Goal: Task Accomplishment & Management: Manage account settings

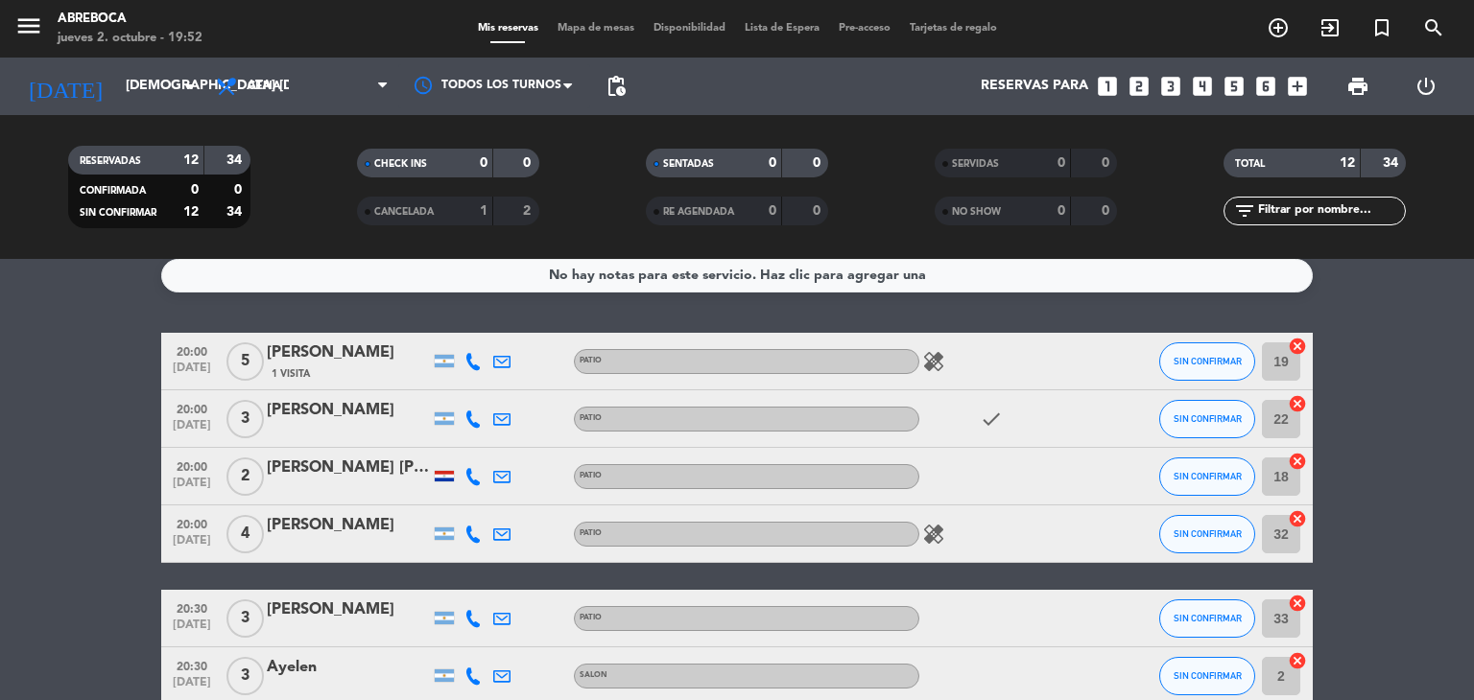
scroll to position [13, 0]
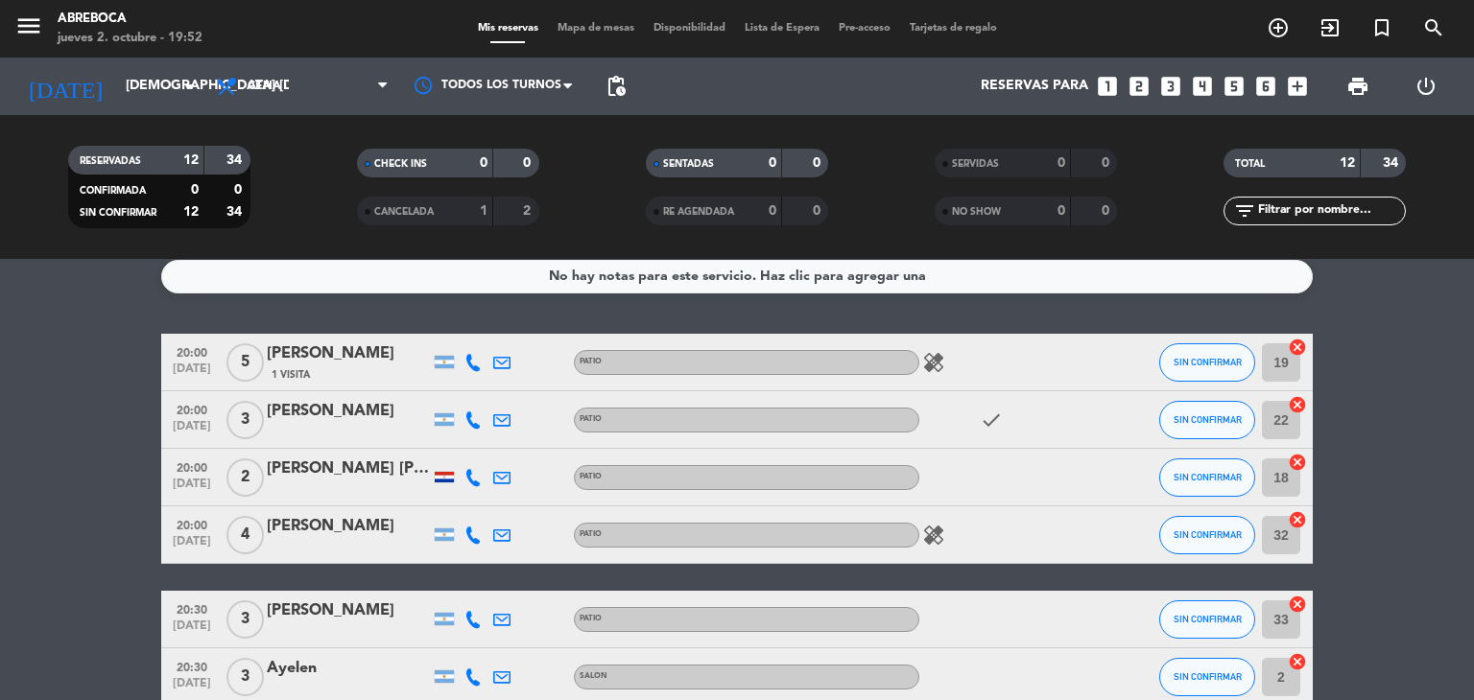
click at [438, 481] on div at bounding box center [444, 477] width 19 height 11
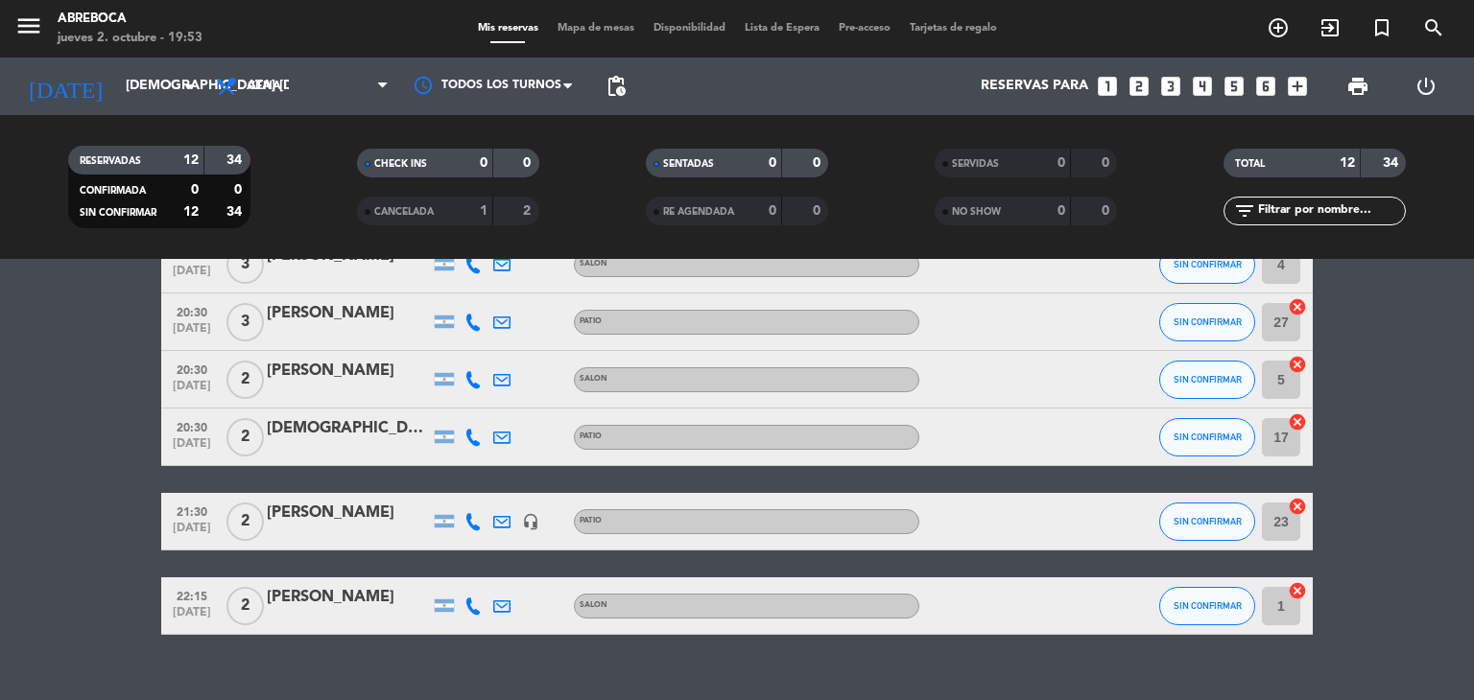
scroll to position [497, 0]
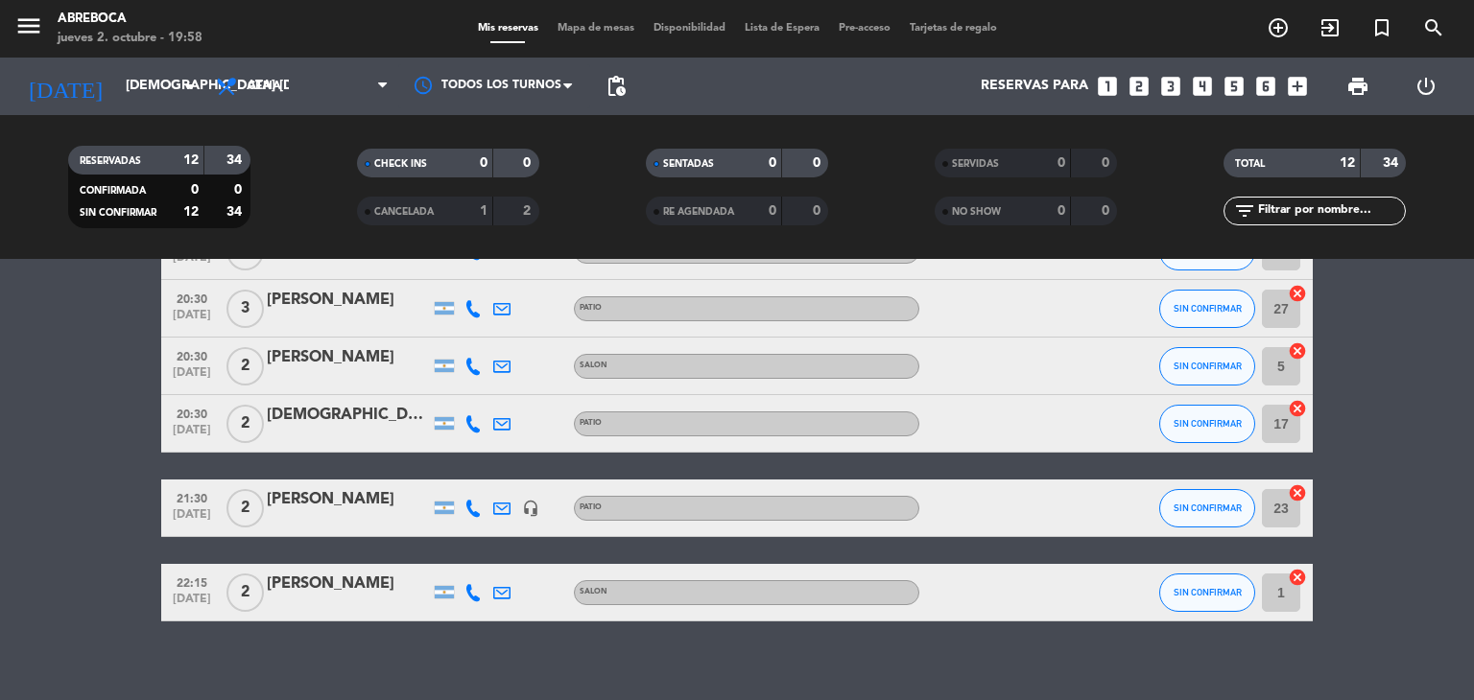
click at [1401, 507] on bookings-row "20:00 [DATE] 5 [PERSON_NAME] 1 Visita PATIO healing SIN CONFIRMAR 19 cancel 20:…" at bounding box center [737, 235] width 1474 height 771
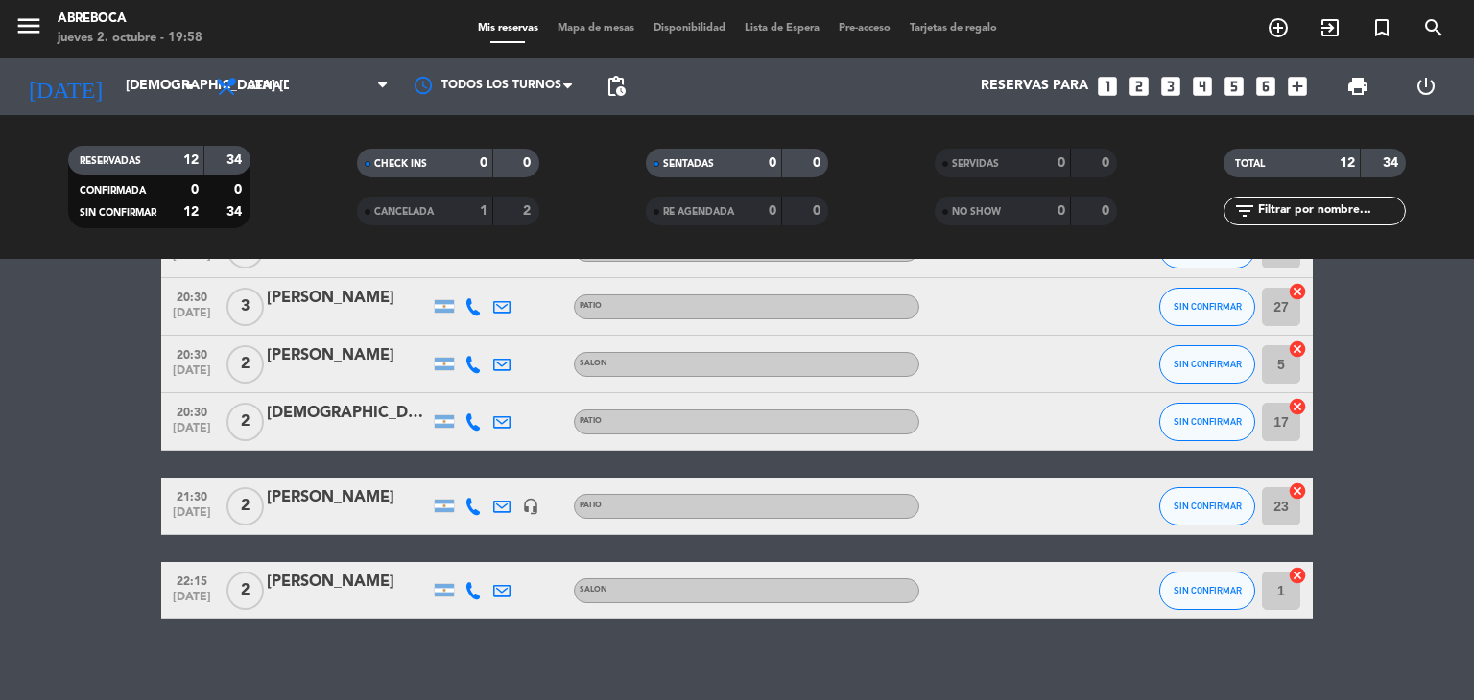
scroll to position [514, 0]
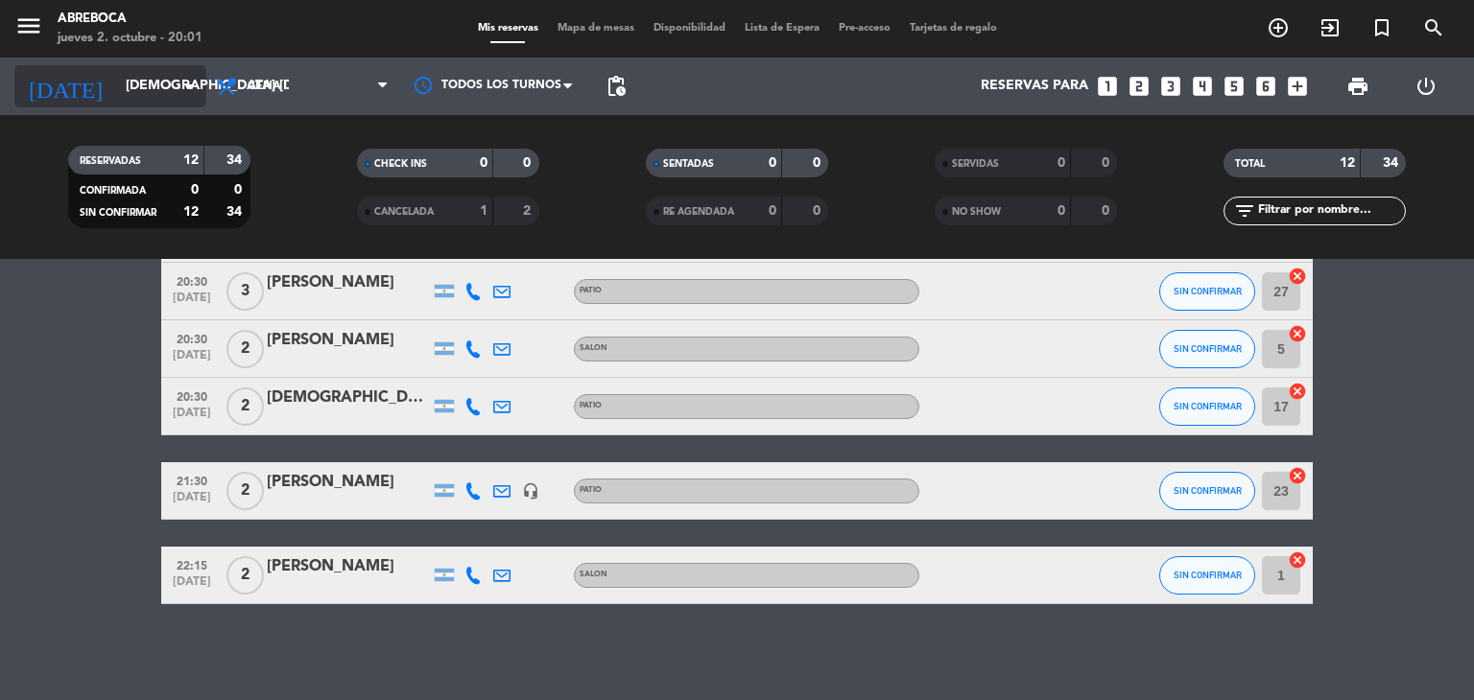
click at [149, 85] on input "[DEMOGRAPHIC_DATA] [DATE]" at bounding box center [207, 86] width 182 height 35
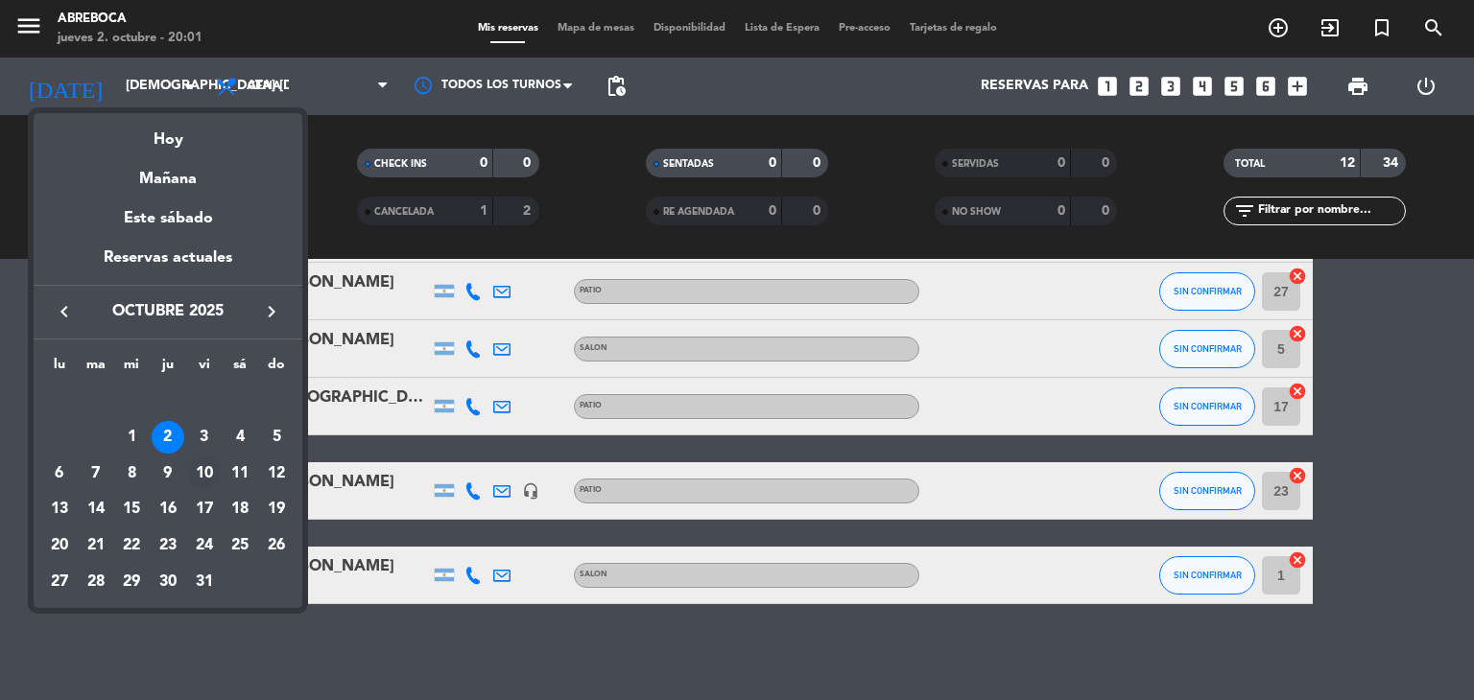
click at [207, 477] on div "10" at bounding box center [204, 474] width 33 height 33
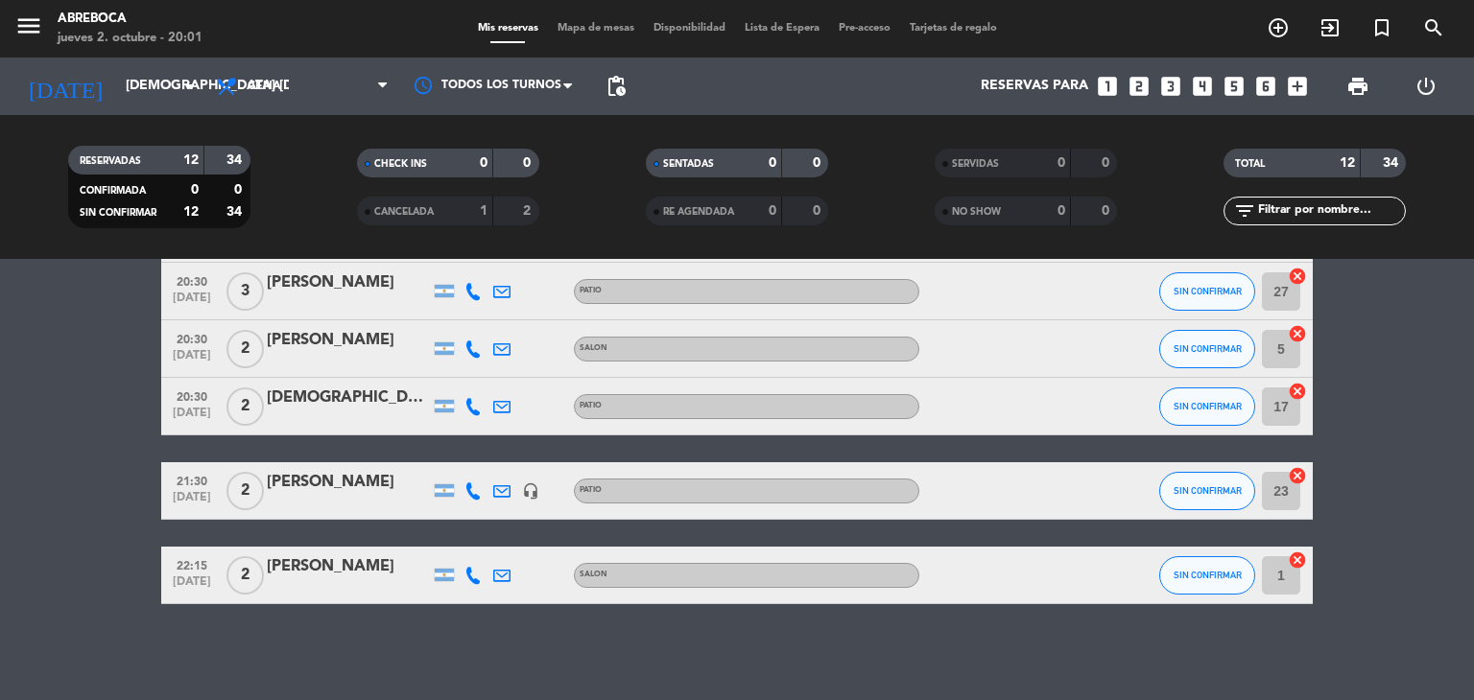
type input "vie. [DATE]"
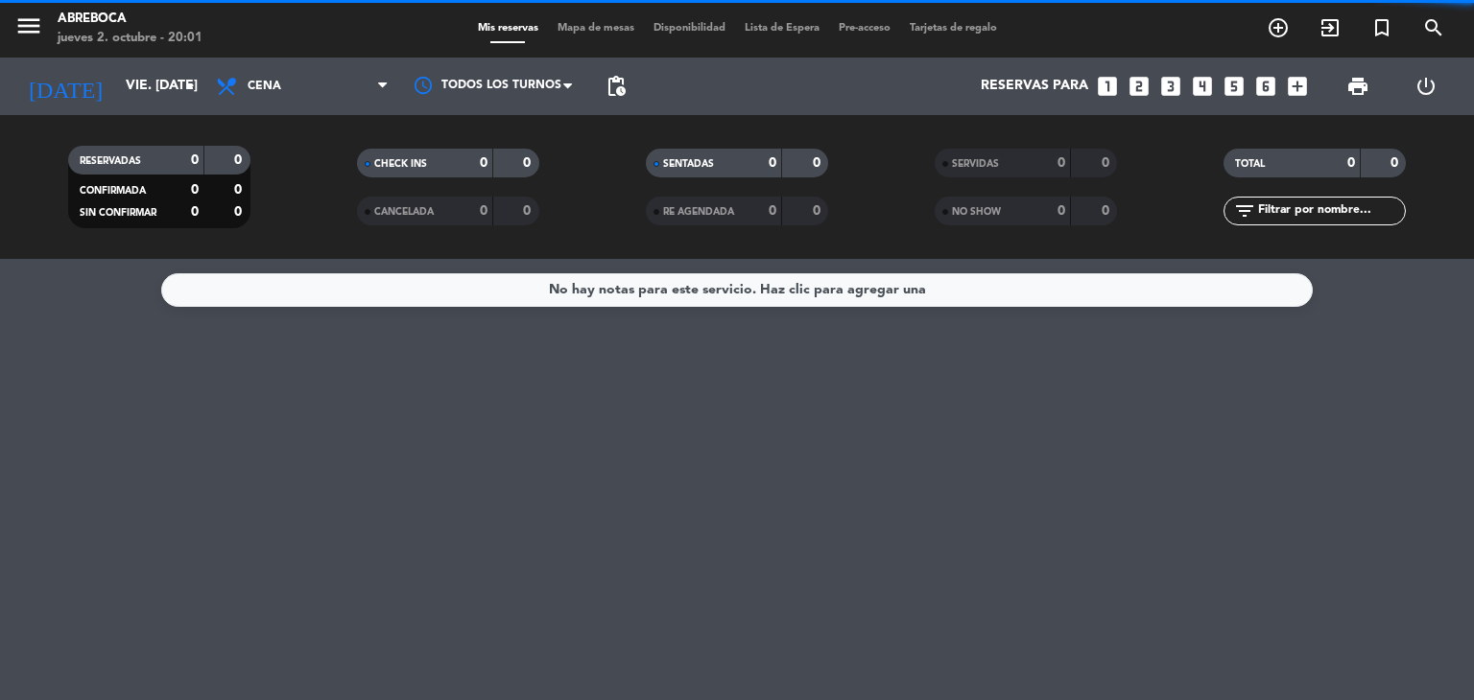
scroll to position [0, 0]
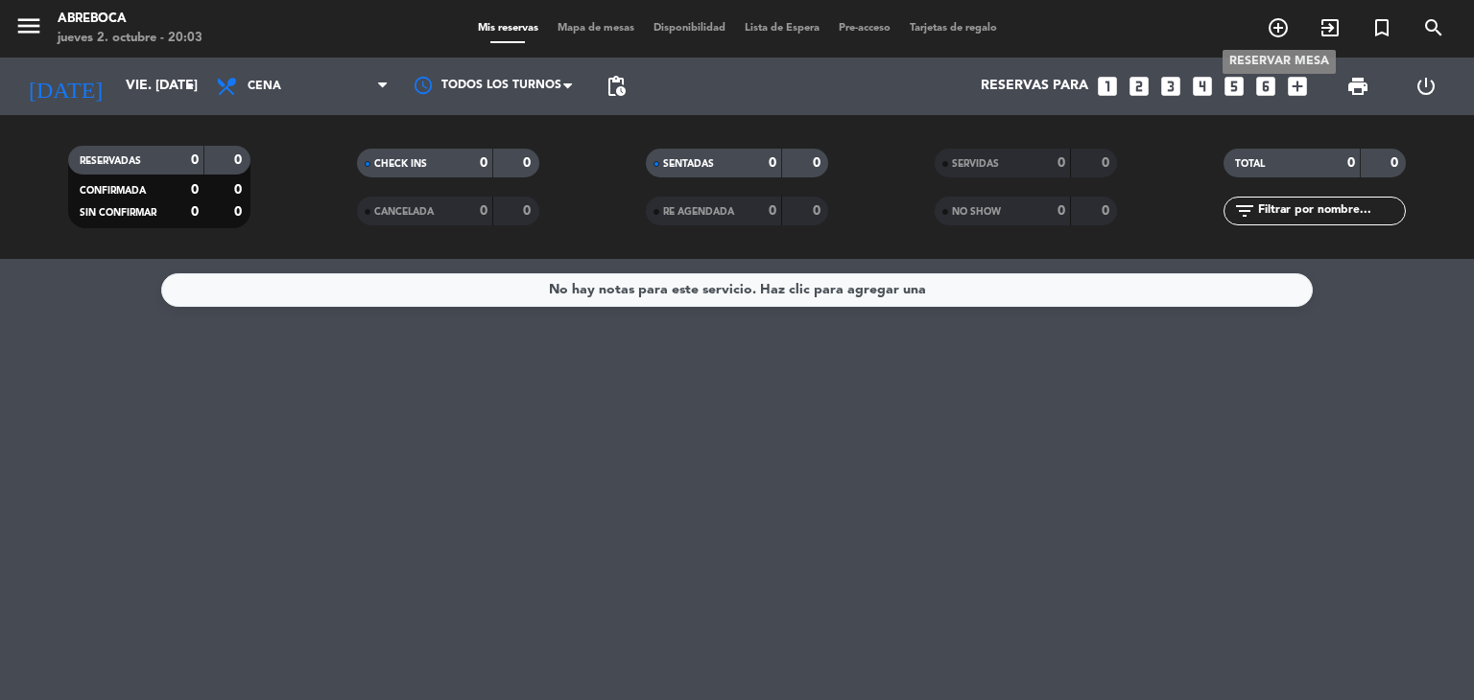
click at [1279, 27] on icon "add_circle_outline" at bounding box center [1277, 27] width 23 height 23
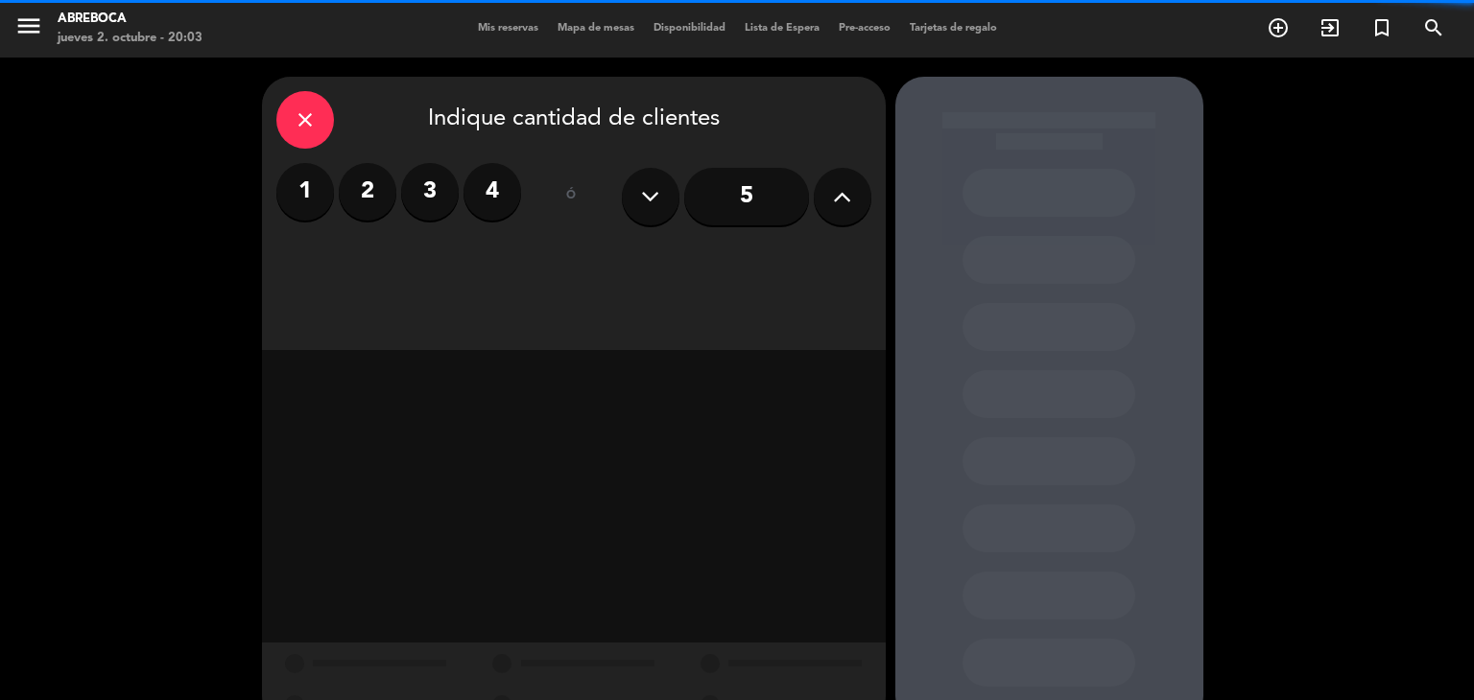
click at [842, 211] on button at bounding box center [843, 197] width 58 height 58
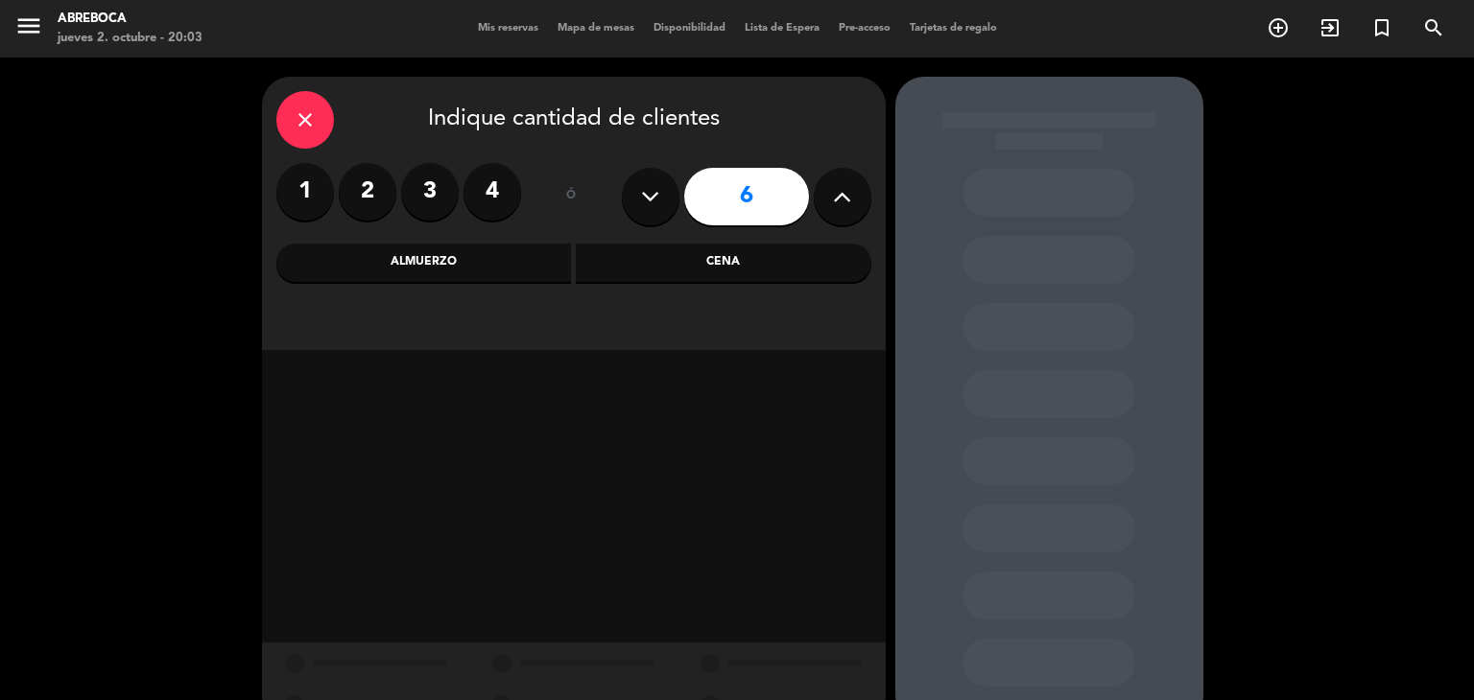
click at [842, 211] on button at bounding box center [843, 197] width 58 height 58
type input "10"
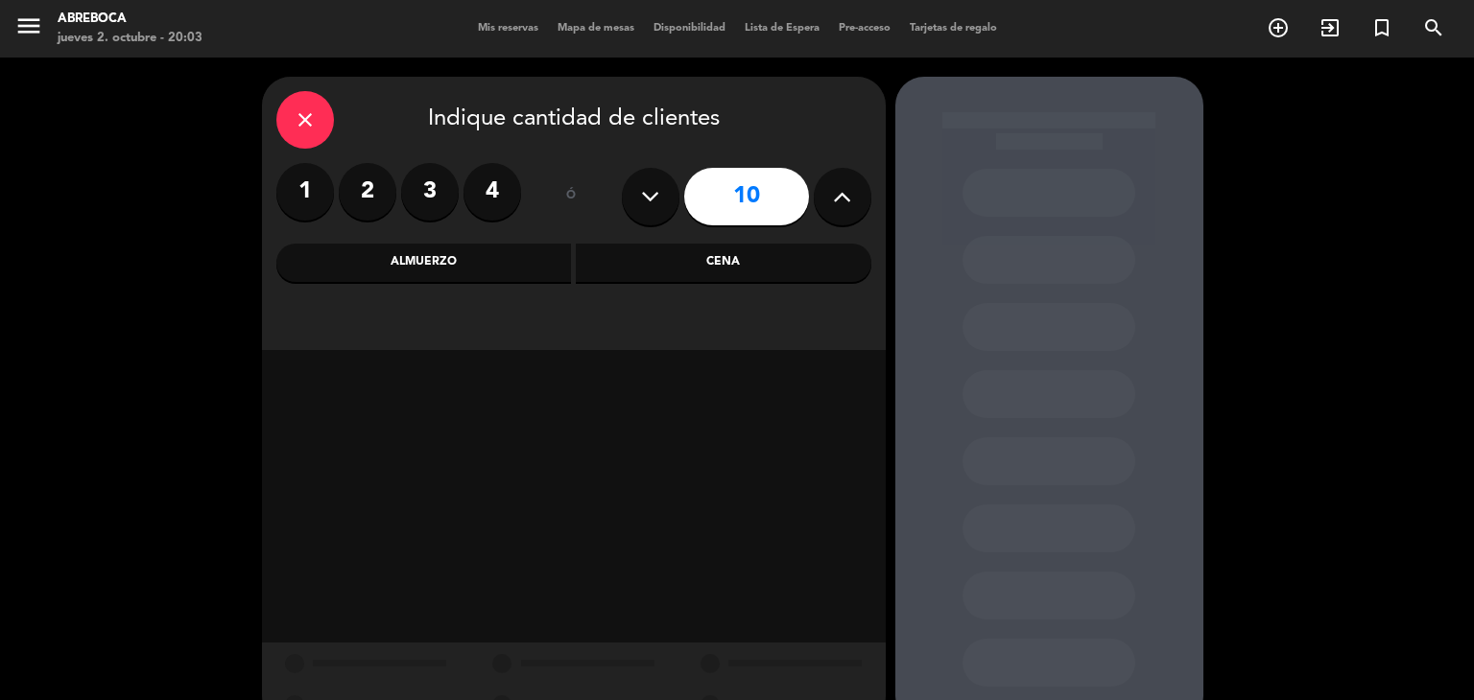
click at [667, 266] on div "Cena" at bounding box center [724, 263] width 296 height 38
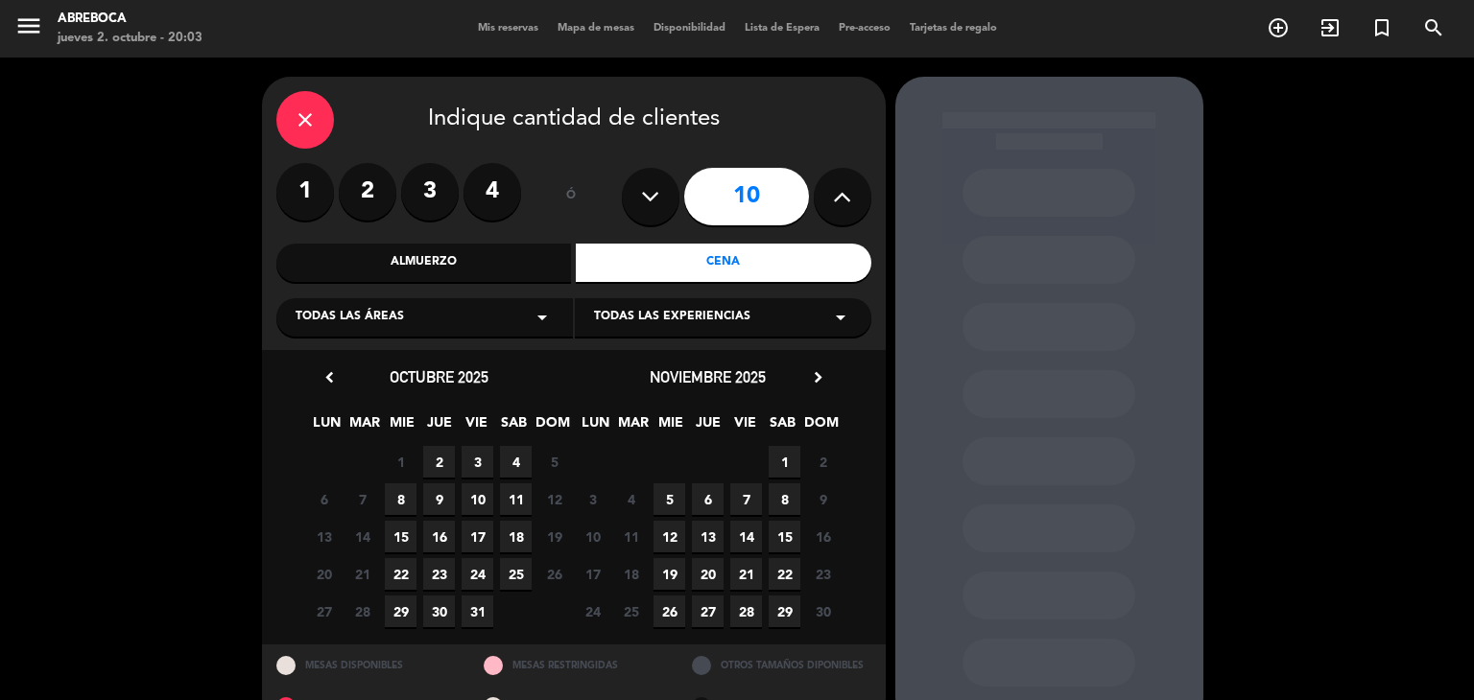
click at [479, 506] on span "10" at bounding box center [478, 500] width 32 height 32
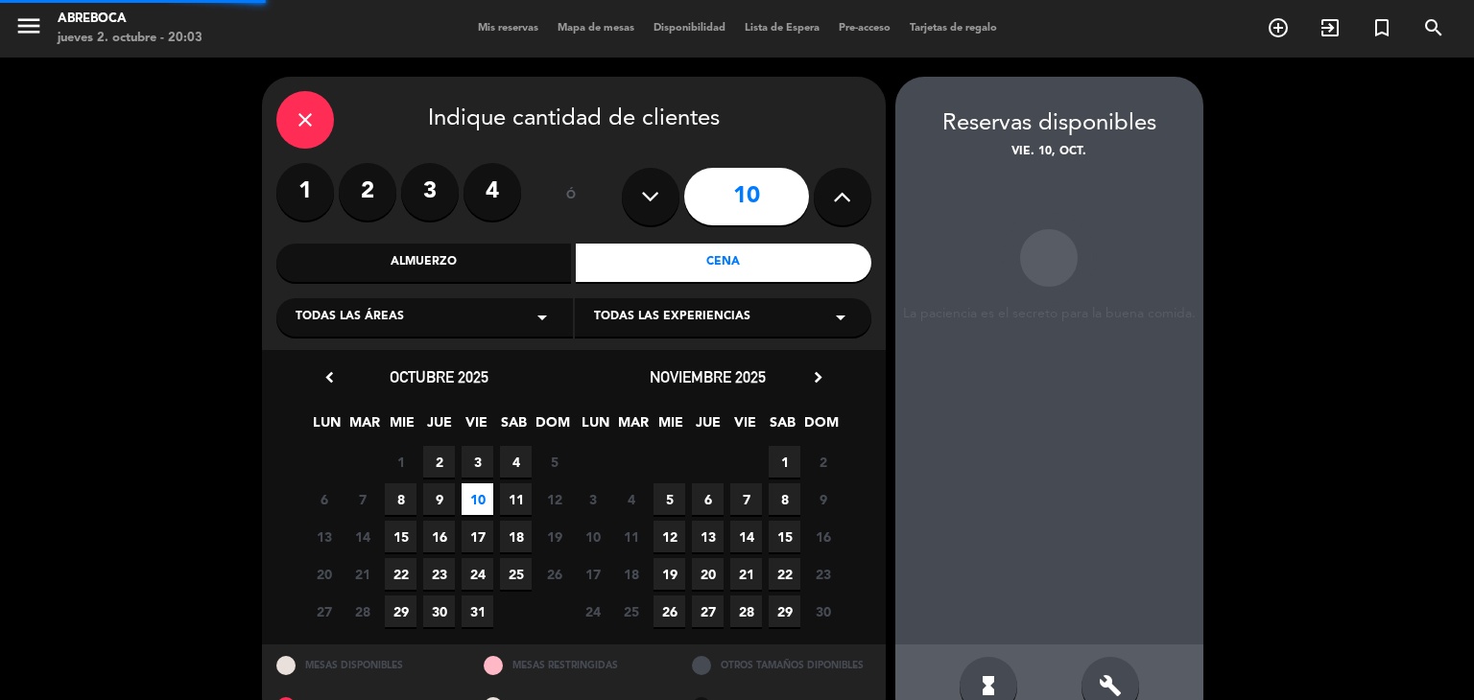
scroll to position [45, 0]
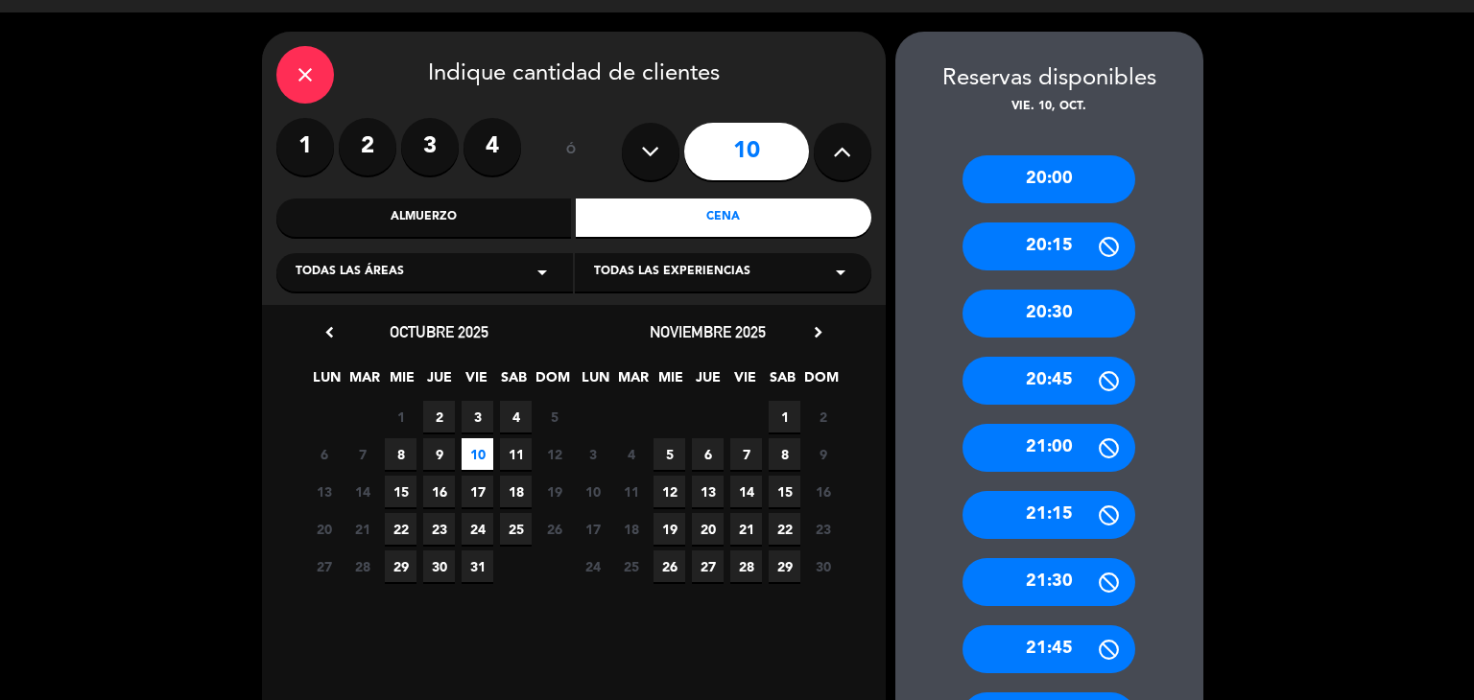
click at [1065, 181] on div "20:00" at bounding box center [1048, 179] width 173 height 48
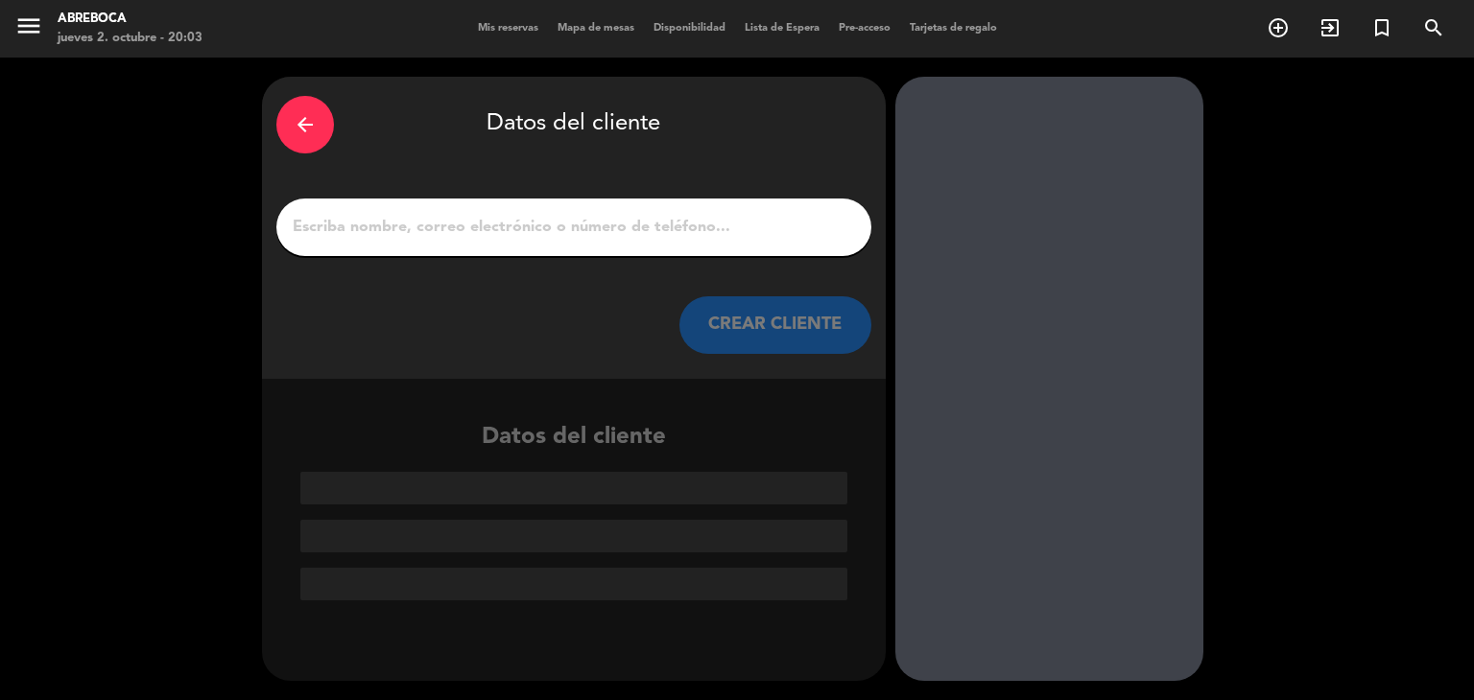
click at [727, 238] on input "1" at bounding box center [574, 227] width 566 height 27
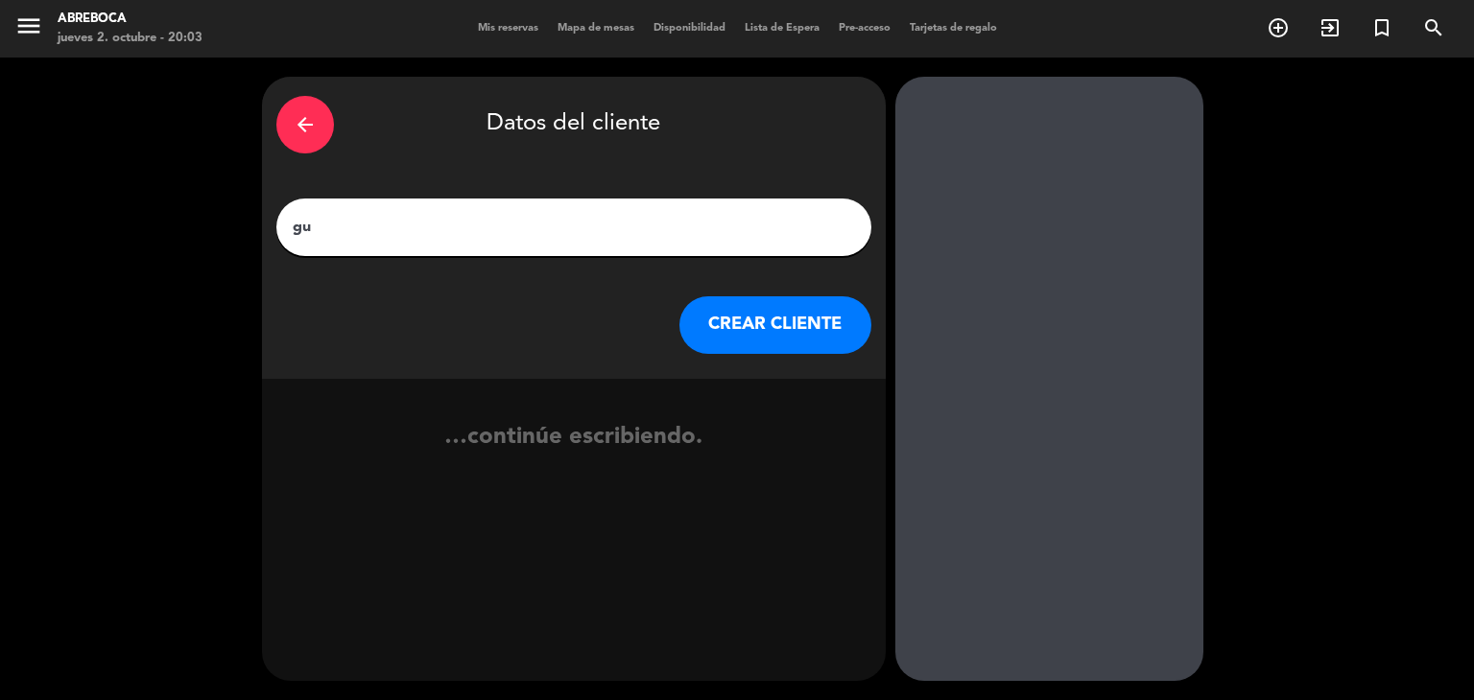
type input "g"
type input "[PERSON_NAME]"
click at [817, 328] on button "CREAR CLIENTE" at bounding box center [775, 325] width 192 height 58
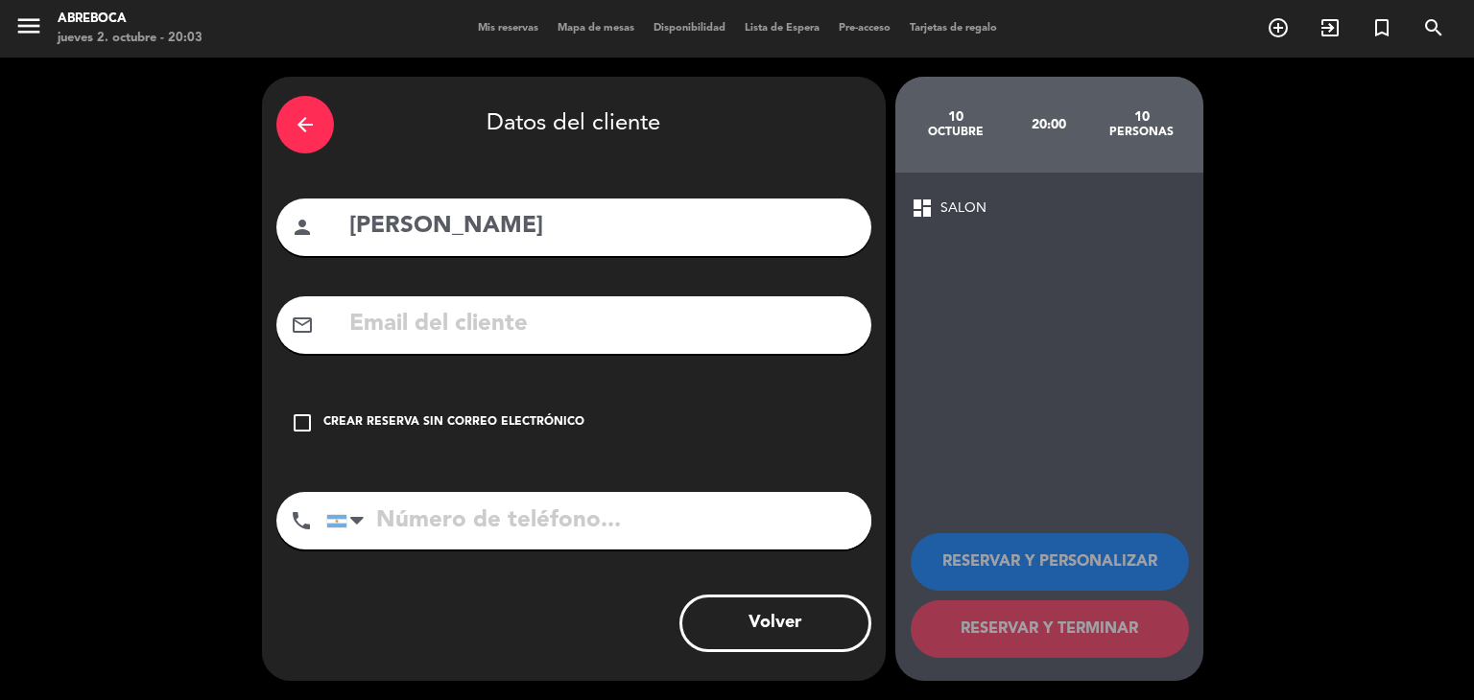
click at [470, 522] on input "tel" at bounding box center [598, 521] width 545 height 58
click at [423, 515] on input "tel" at bounding box center [598, 521] width 545 height 58
type input "1167829405"
click at [446, 423] on div "Crear reserva sin correo electrónico" at bounding box center [453, 423] width 261 height 19
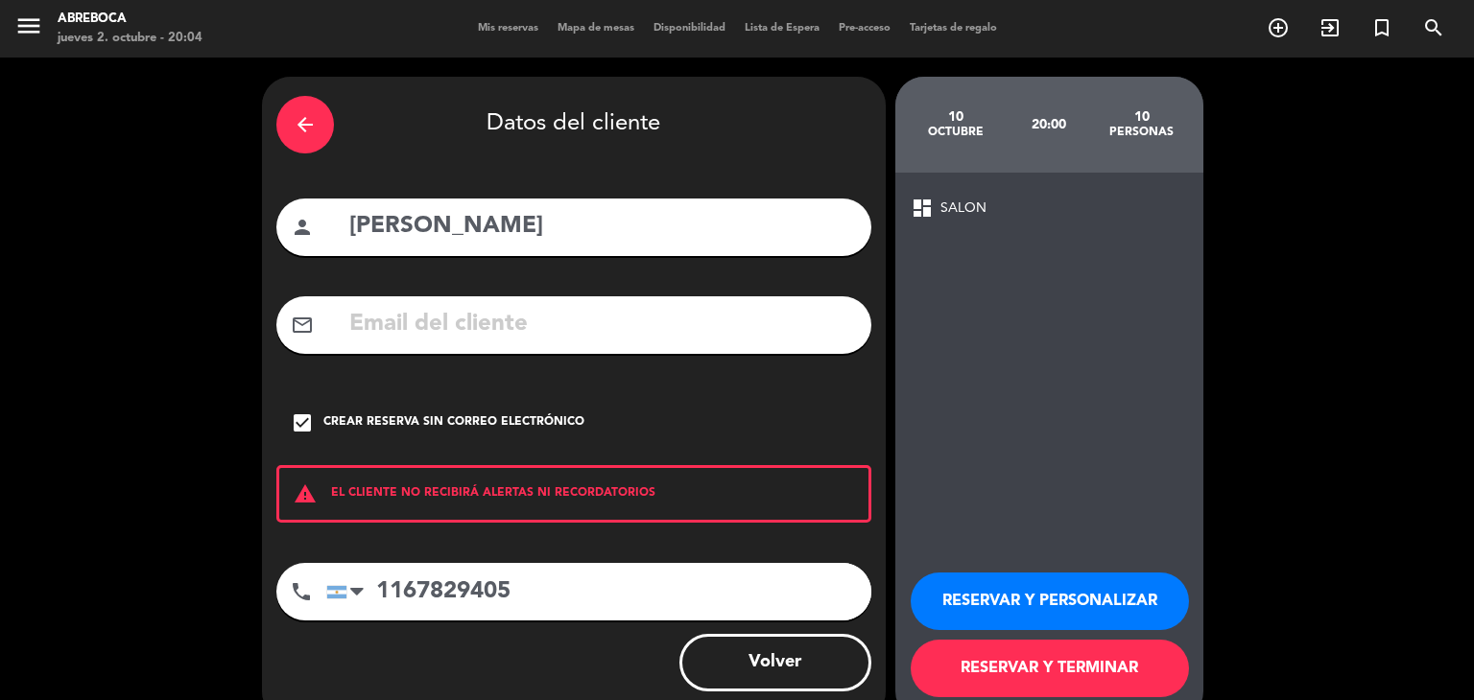
click at [1048, 663] on button "RESERVAR Y TERMINAR" at bounding box center [1050, 669] width 278 height 58
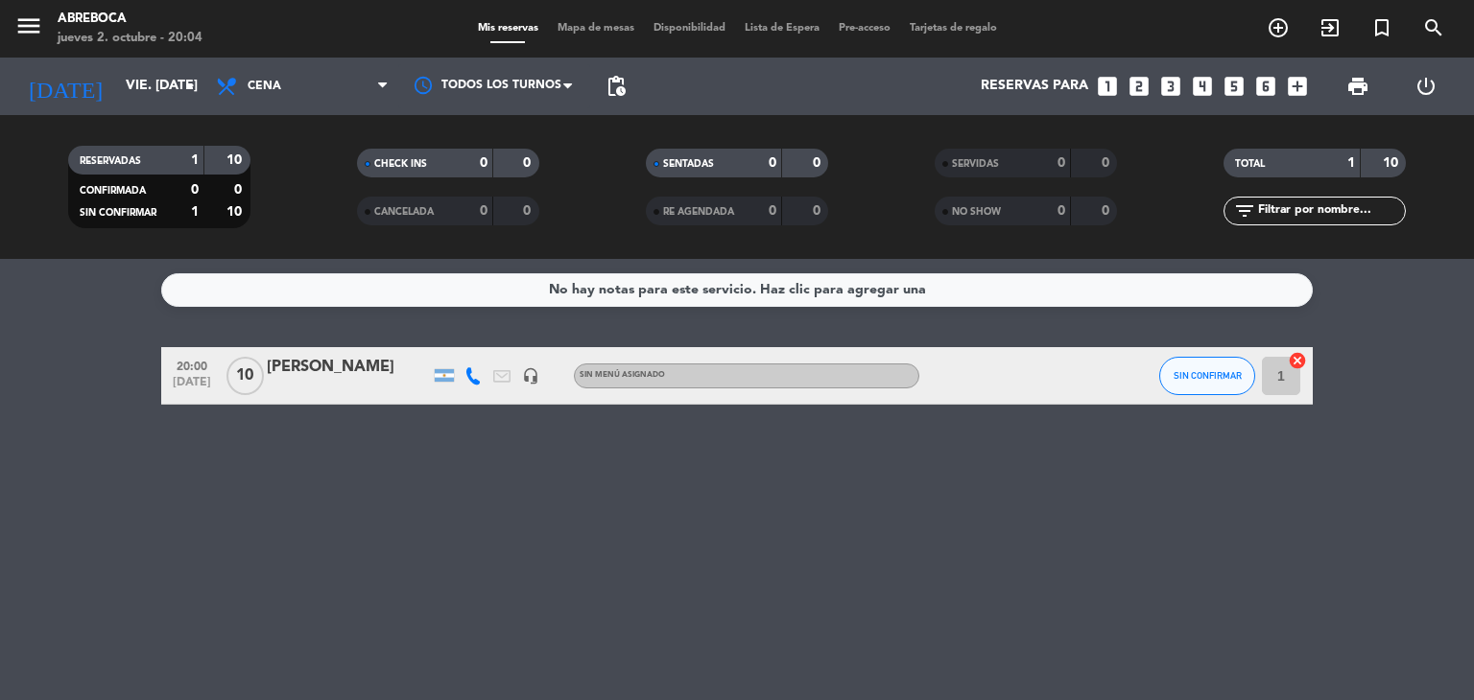
click at [226, 373] on span "10" at bounding box center [244, 376] width 37 height 38
click at [316, 363] on div "[PERSON_NAME]" at bounding box center [348, 367] width 163 height 25
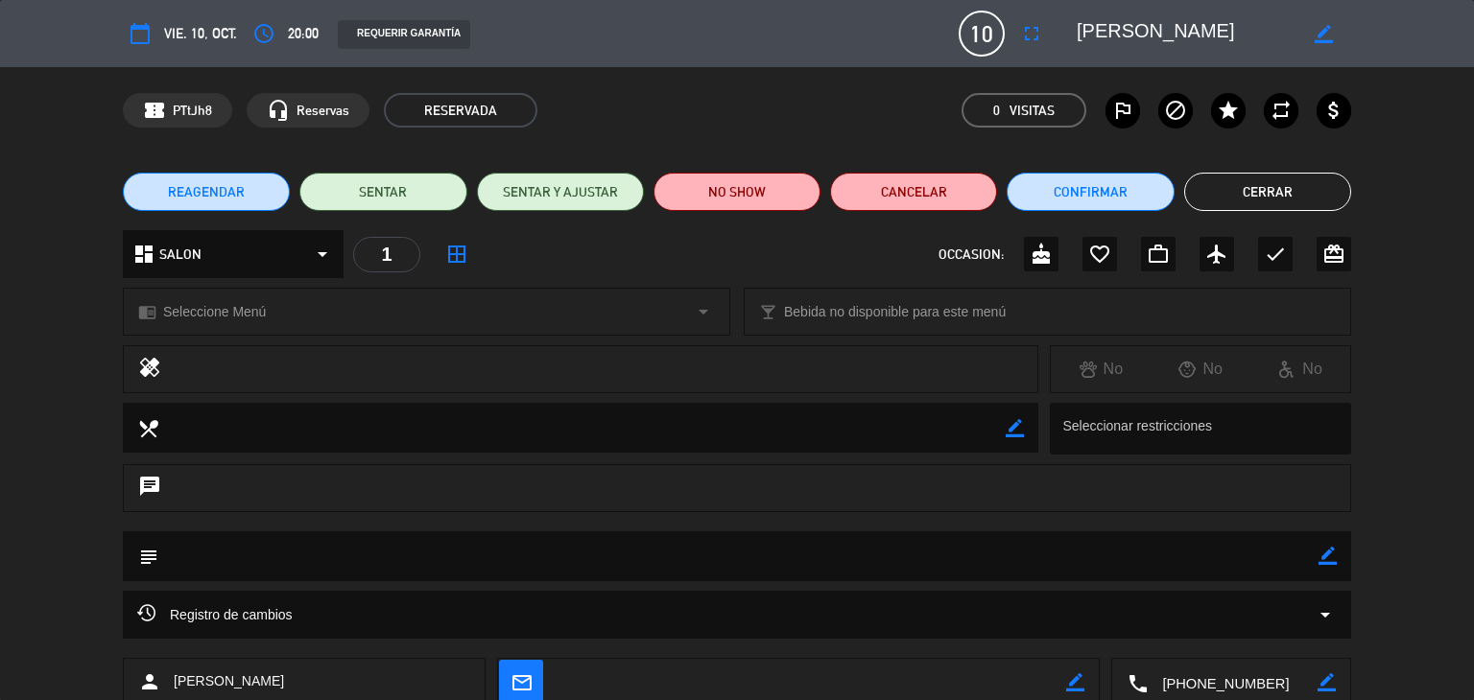
click at [222, 182] on span "REAGENDAR" at bounding box center [206, 192] width 77 height 20
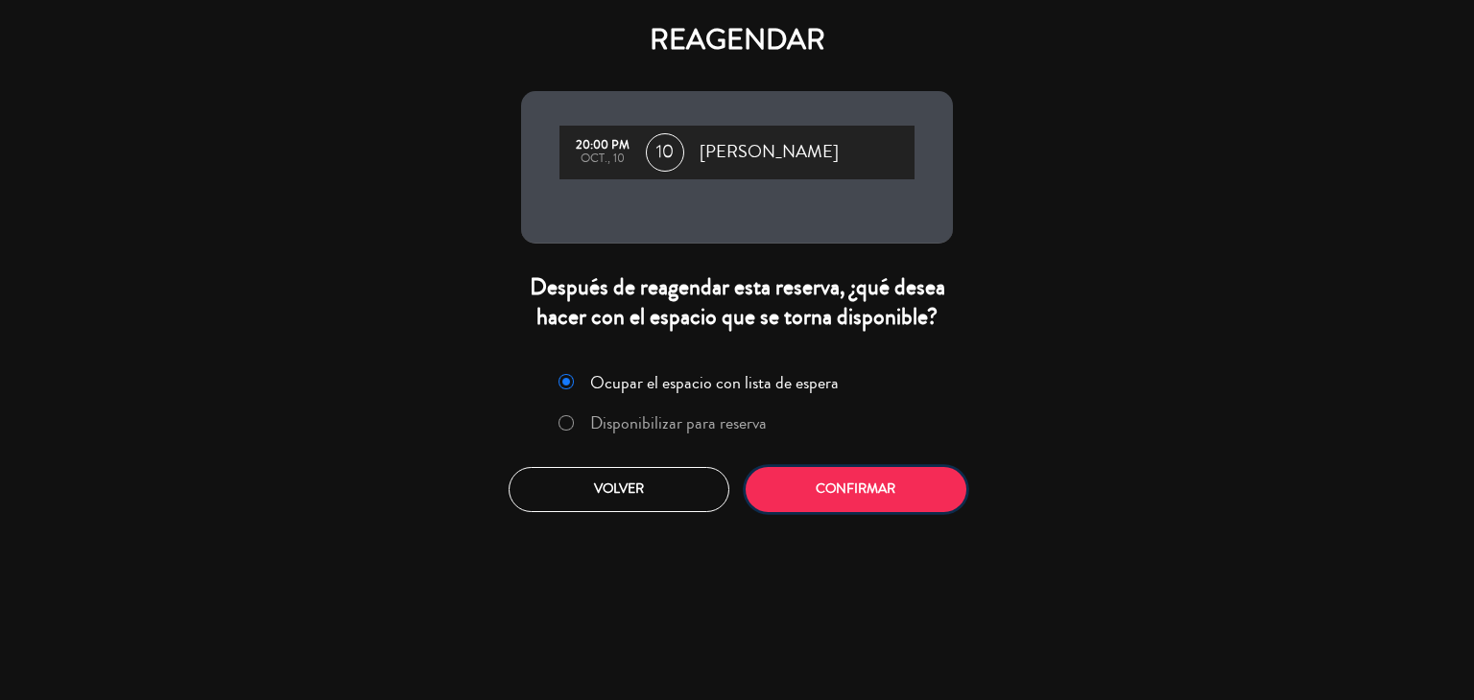
click at [867, 485] on button "Confirmar" at bounding box center [856, 489] width 221 height 45
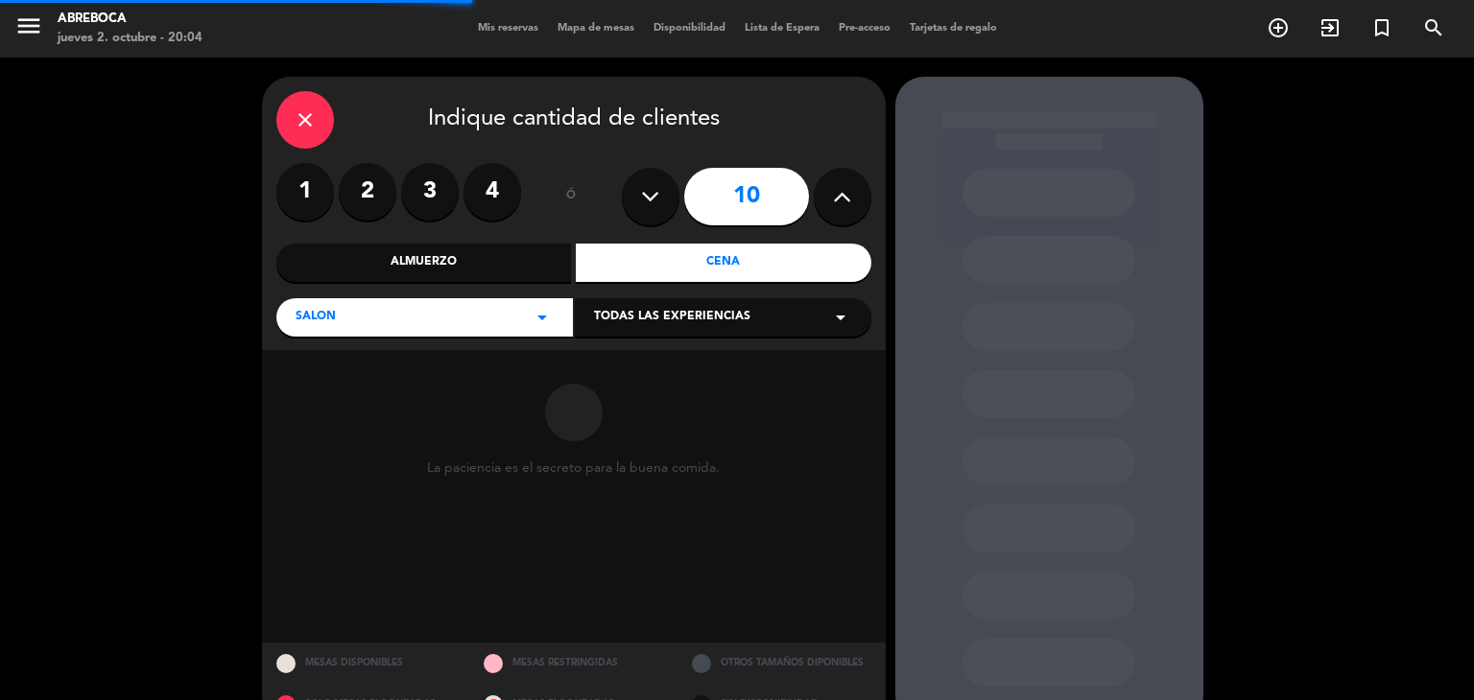
click at [842, 189] on icon at bounding box center [842, 196] width 18 height 29
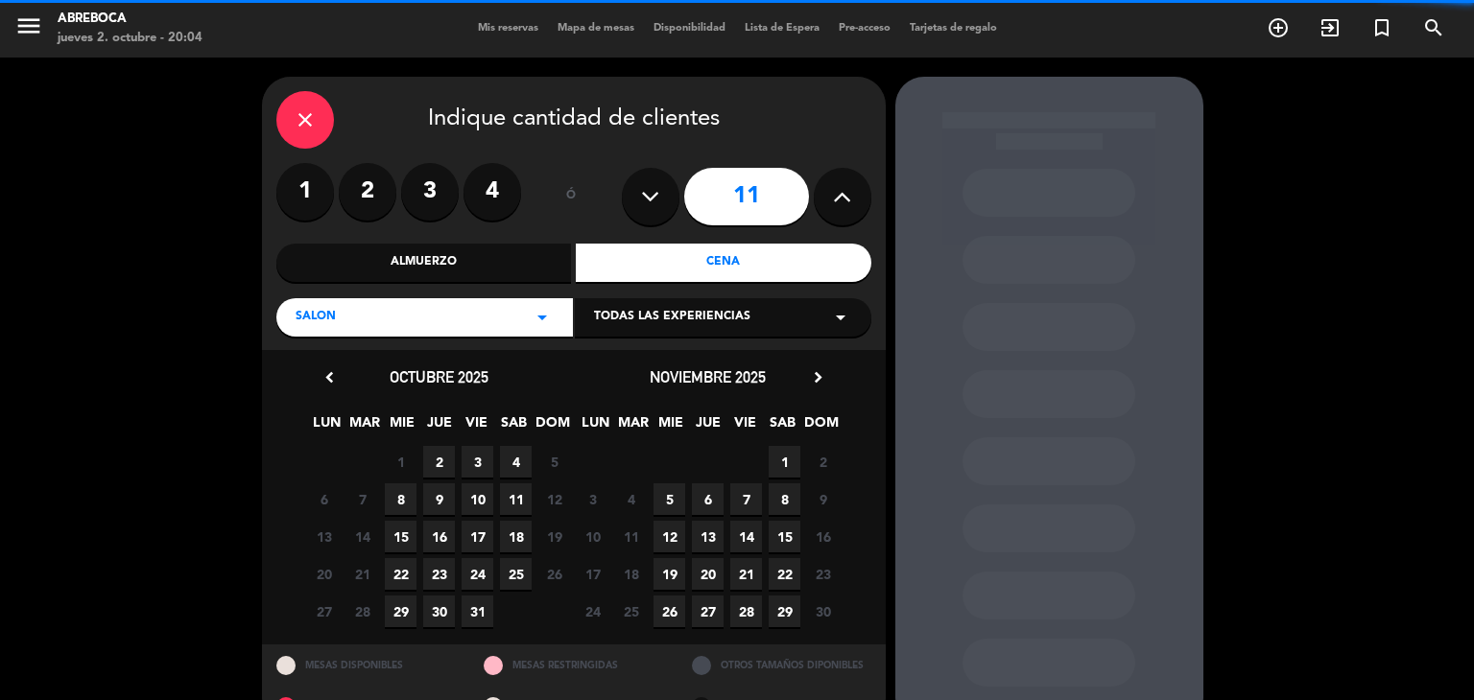
click at [842, 189] on icon at bounding box center [842, 196] width 18 height 29
type input "12"
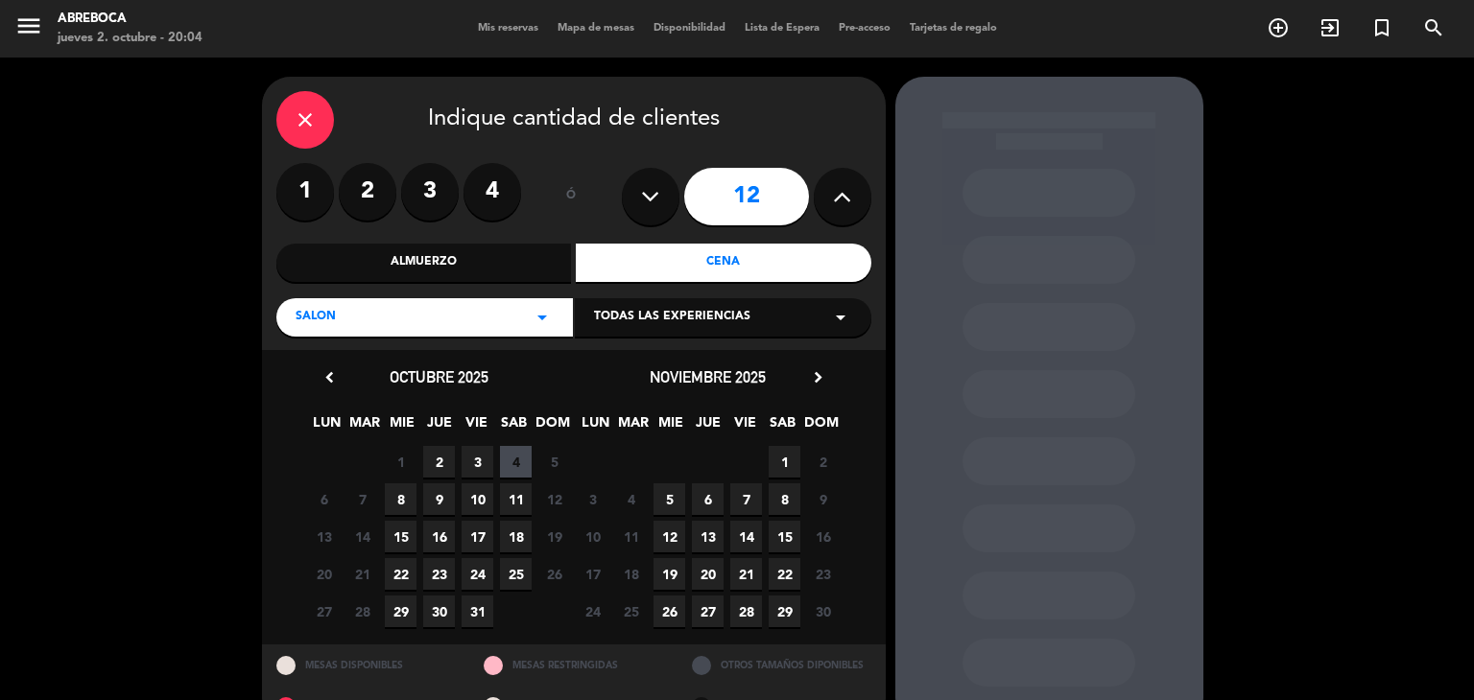
click at [483, 496] on span "10" at bounding box center [478, 500] width 32 height 32
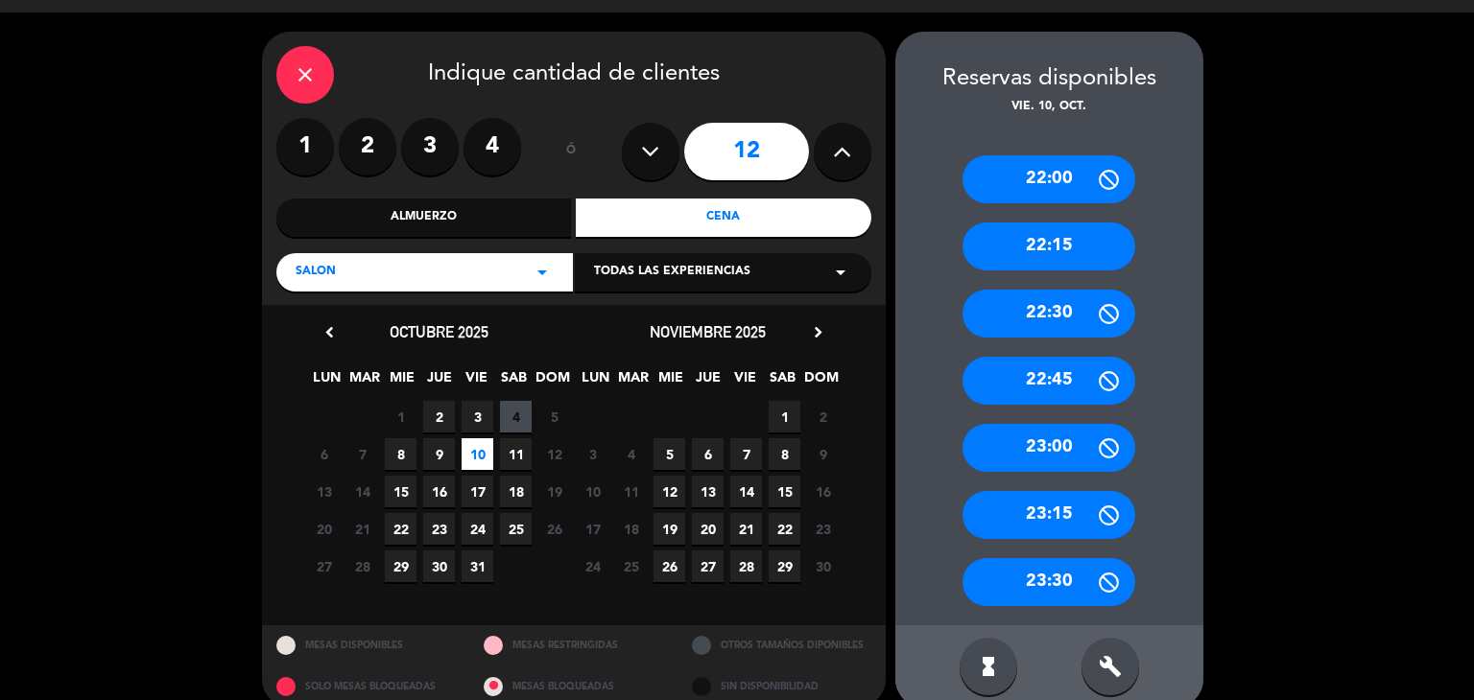
click at [1163, 367] on div "22:00 22:15 22:30 22:45 23:00 23:15 23:30" at bounding box center [1049, 371] width 308 height 509
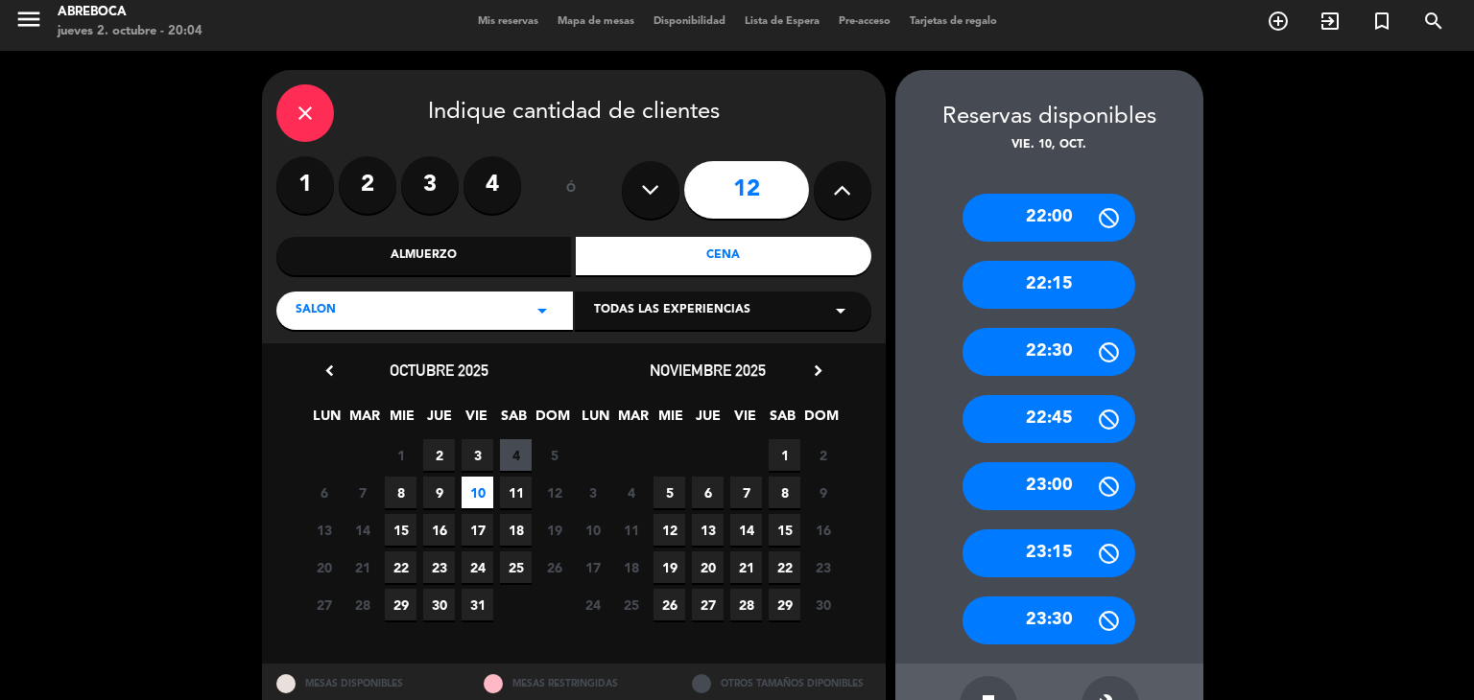
scroll to position [0, 0]
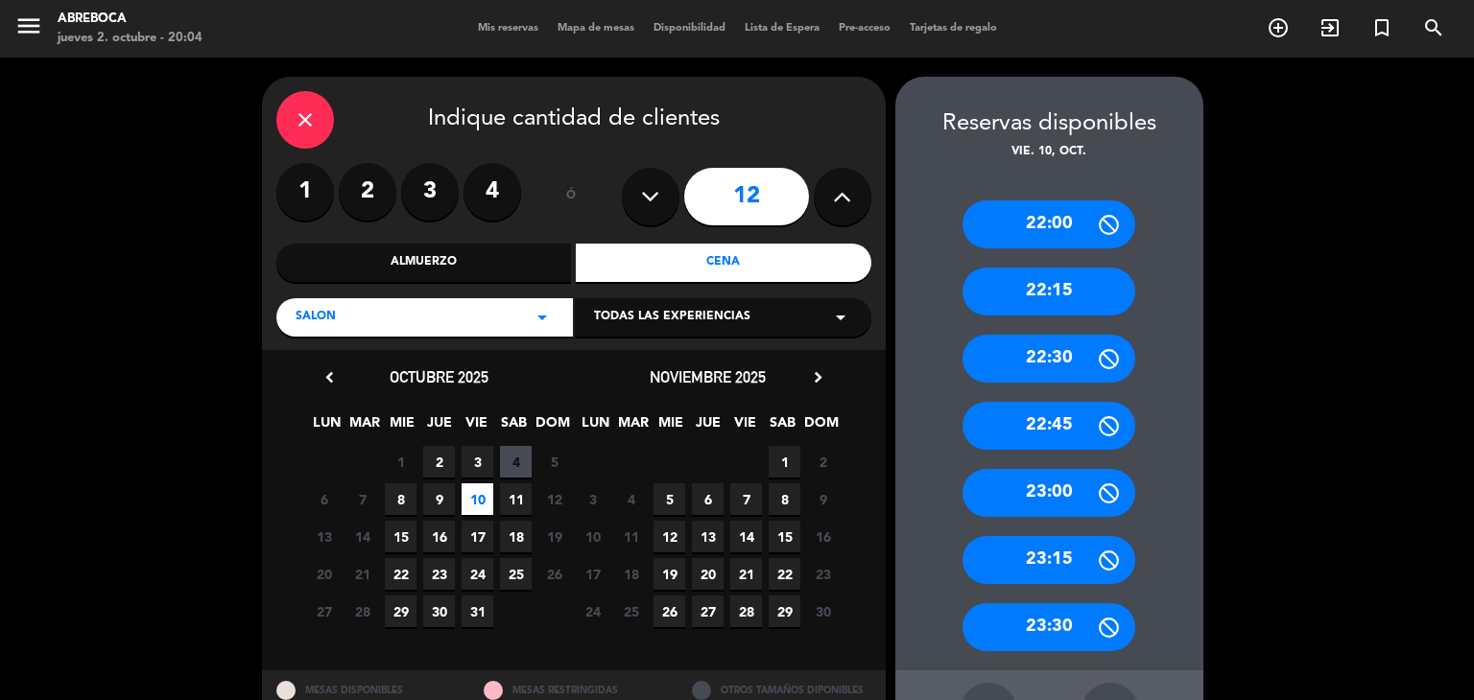
click at [1061, 241] on div "22:00" at bounding box center [1048, 225] width 173 height 48
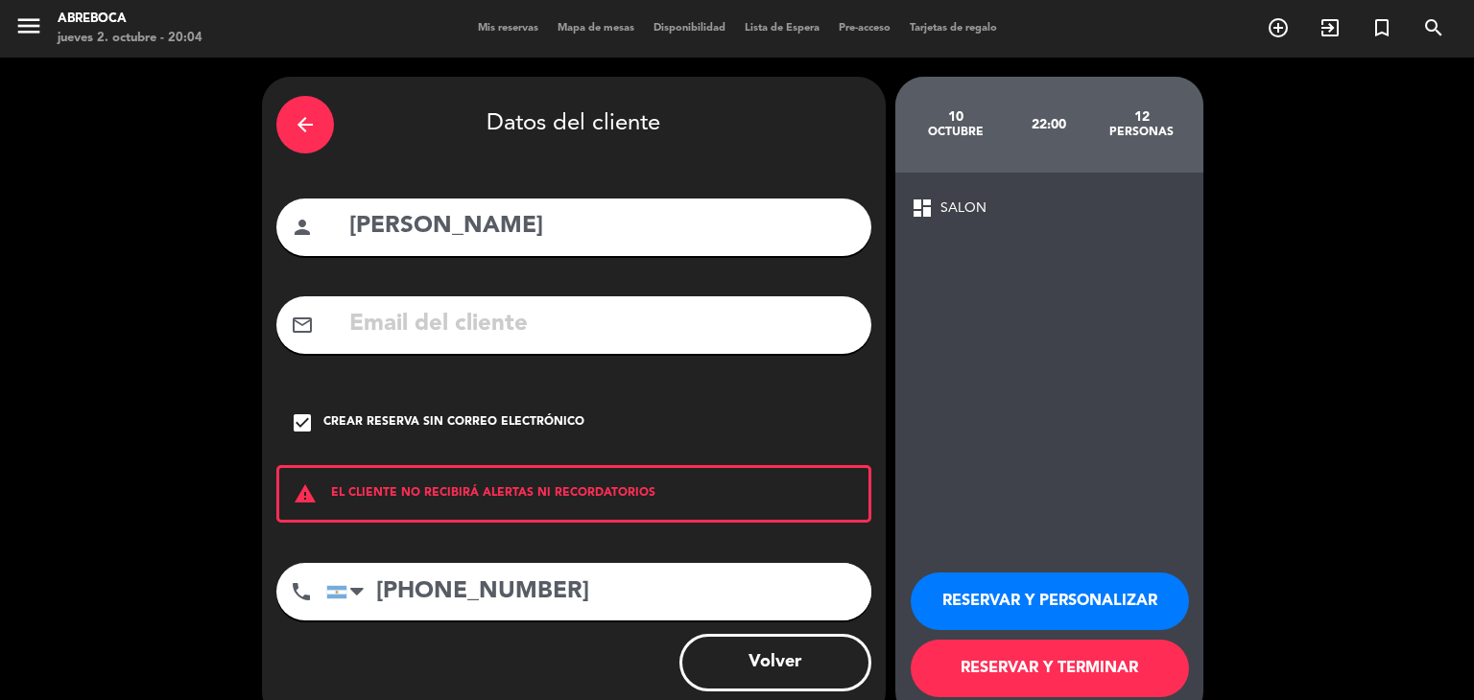
click at [302, 128] on icon "arrow_back" at bounding box center [305, 124] width 23 height 23
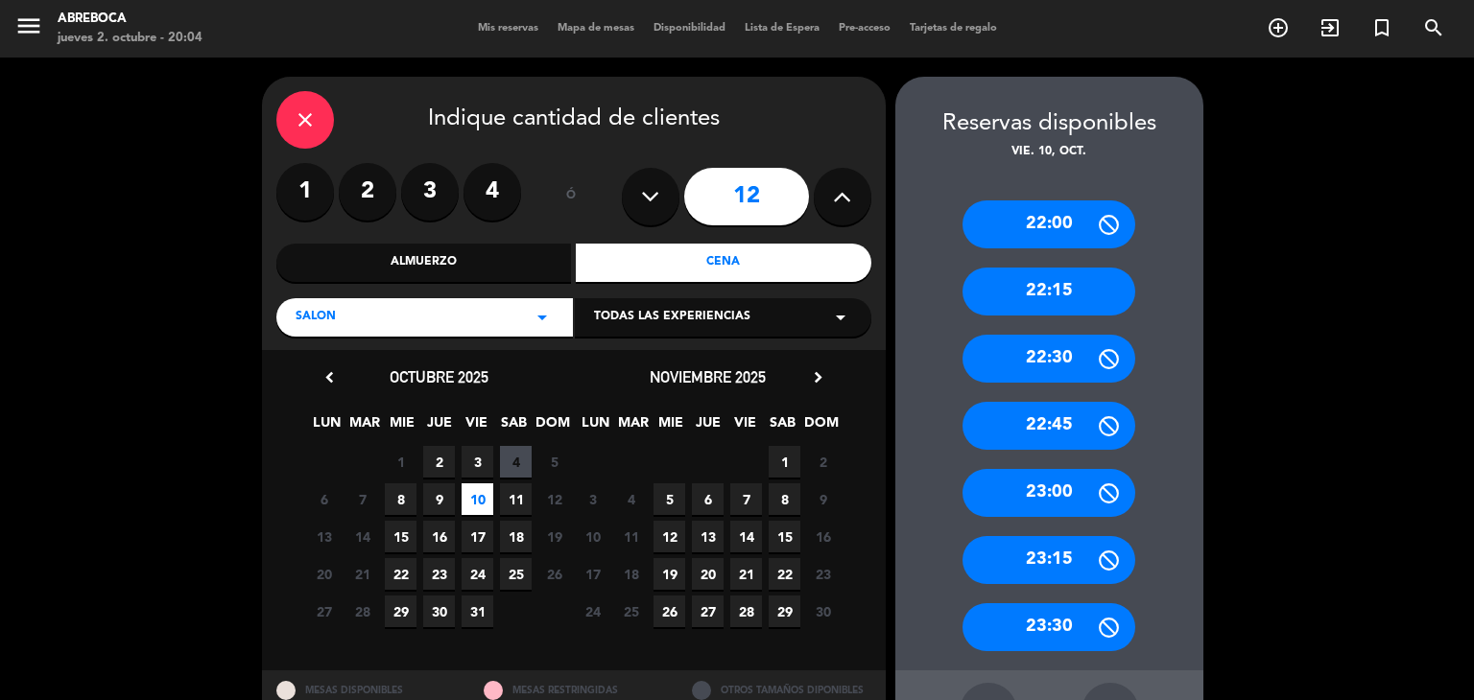
click at [322, 123] on div "close" at bounding box center [305, 120] width 58 height 58
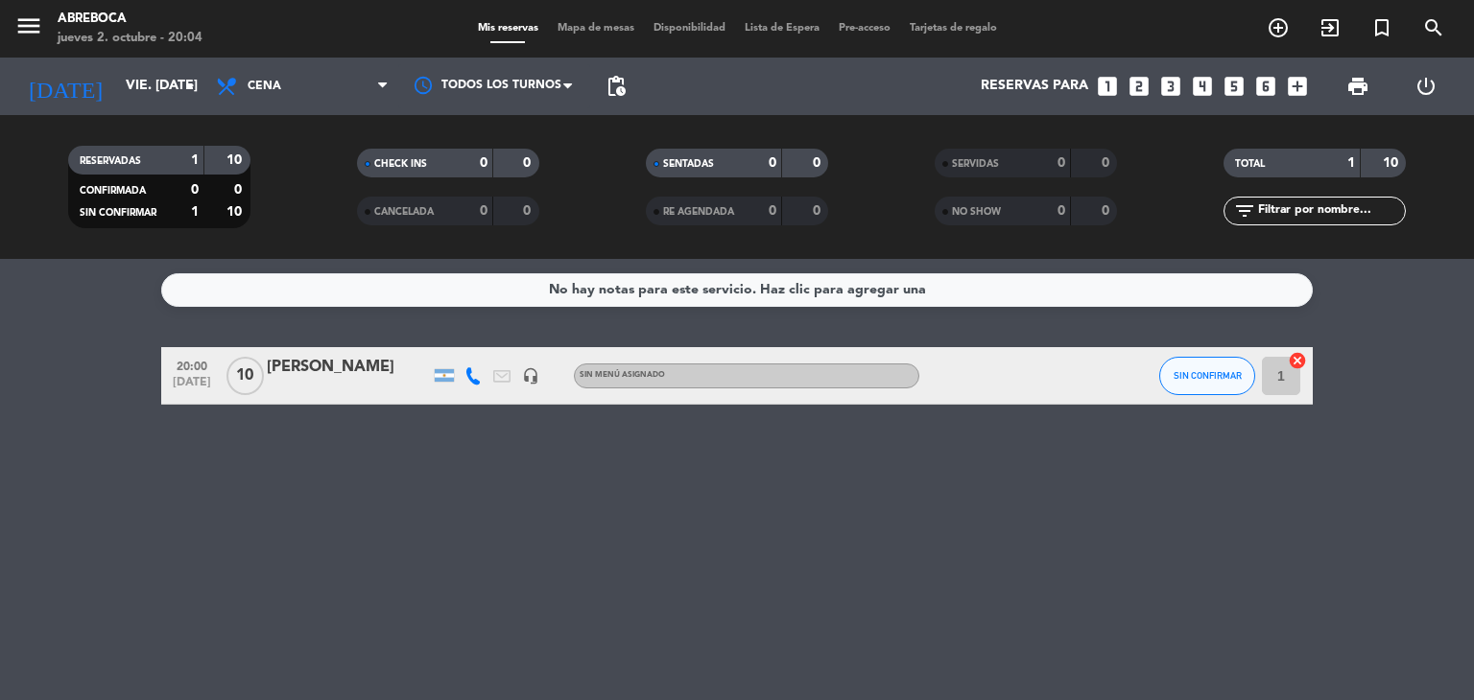
click at [517, 377] on div "headset_mic" at bounding box center [530, 375] width 29 height 57
click at [371, 372] on div "[PERSON_NAME]" at bounding box center [348, 367] width 163 height 25
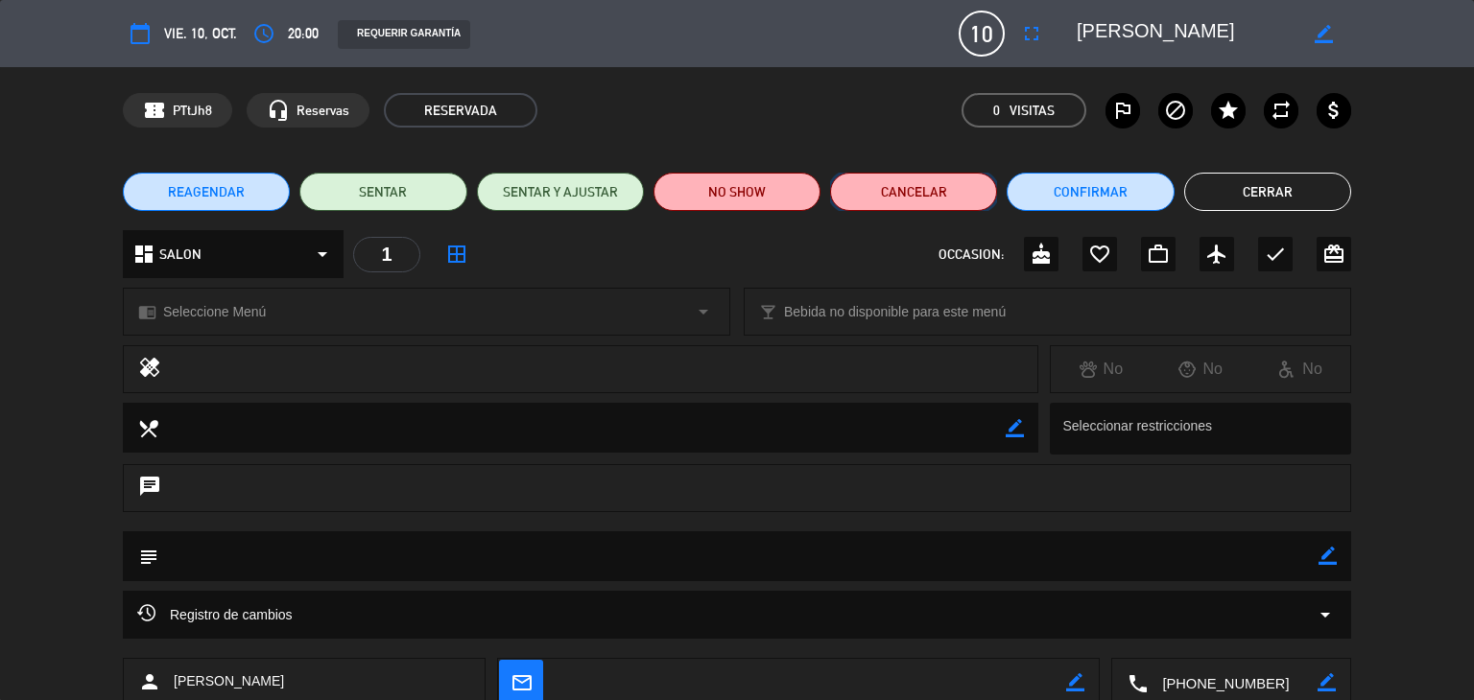
click at [933, 188] on button "Cancelar" at bounding box center [913, 192] width 167 height 38
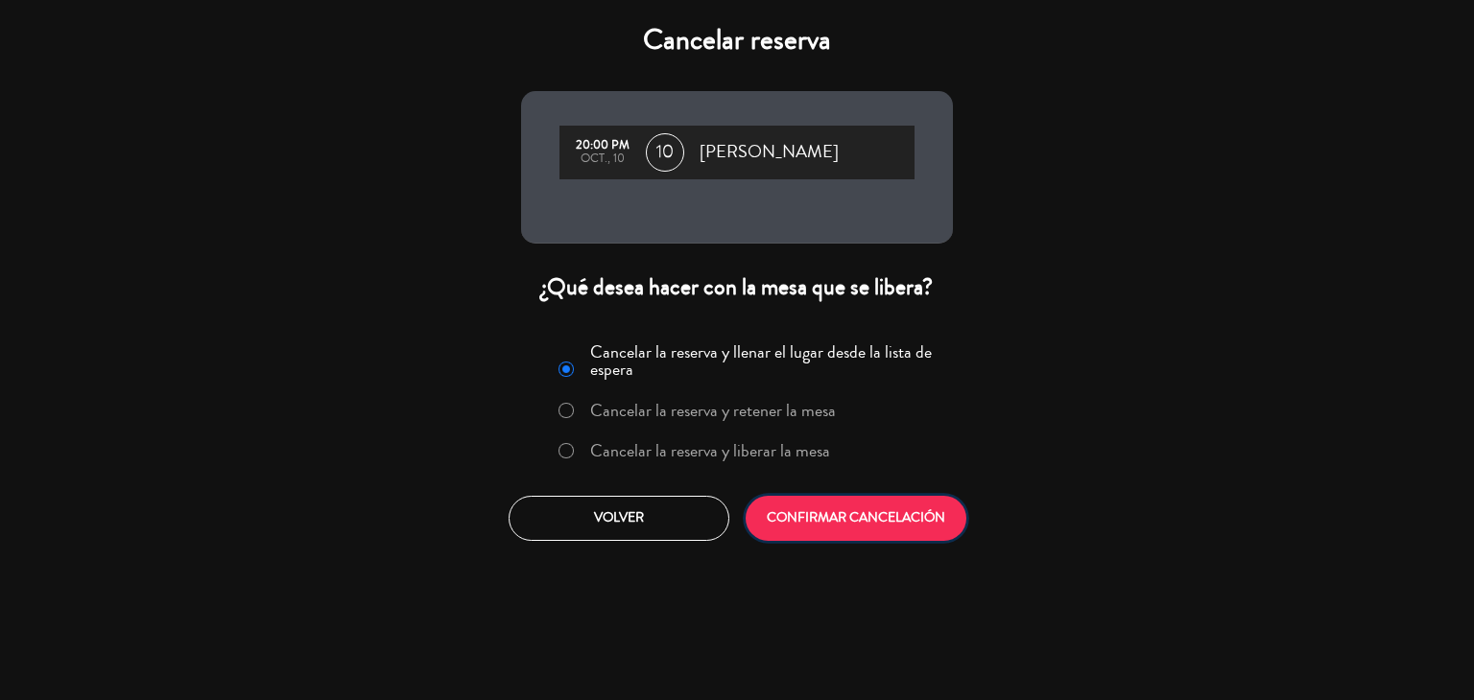
click at [857, 522] on button "CONFIRMAR CANCELACIÓN" at bounding box center [856, 518] width 221 height 45
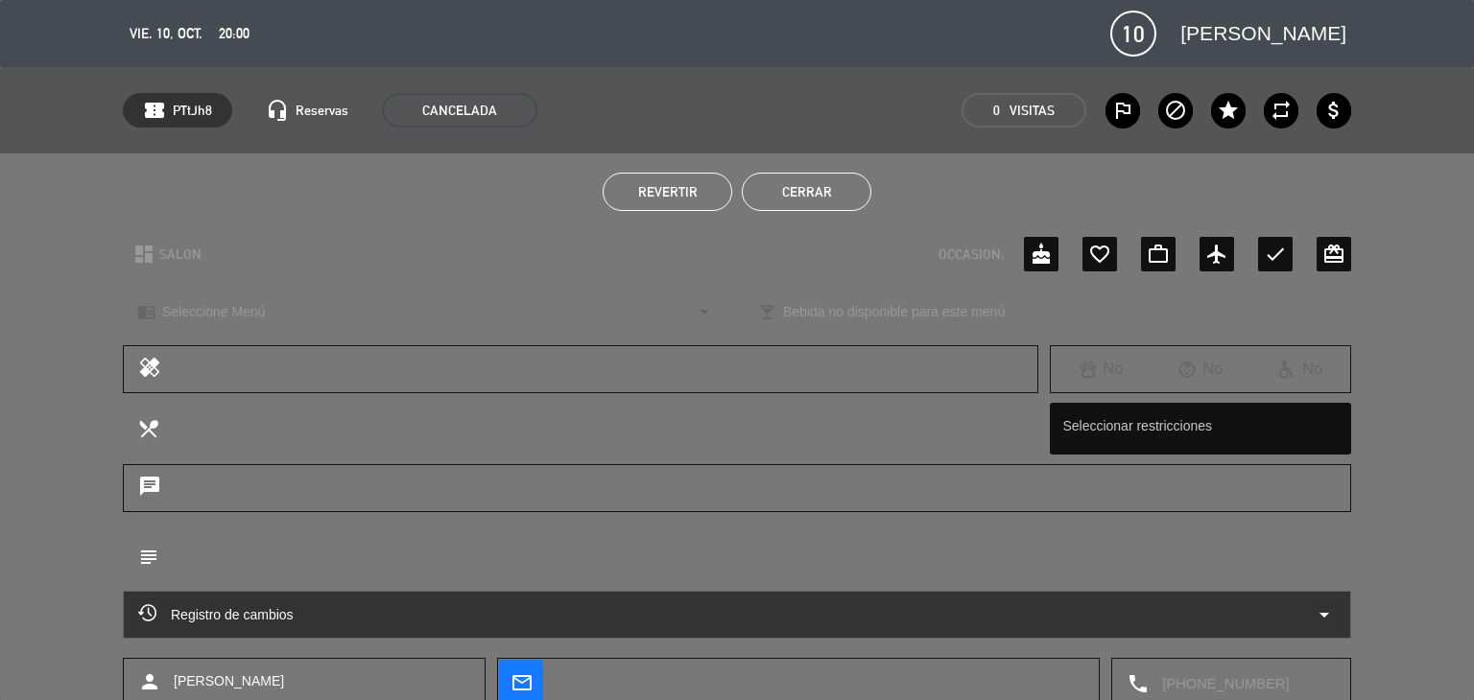
click at [831, 190] on button "Cerrar" at bounding box center [807, 192] width 130 height 38
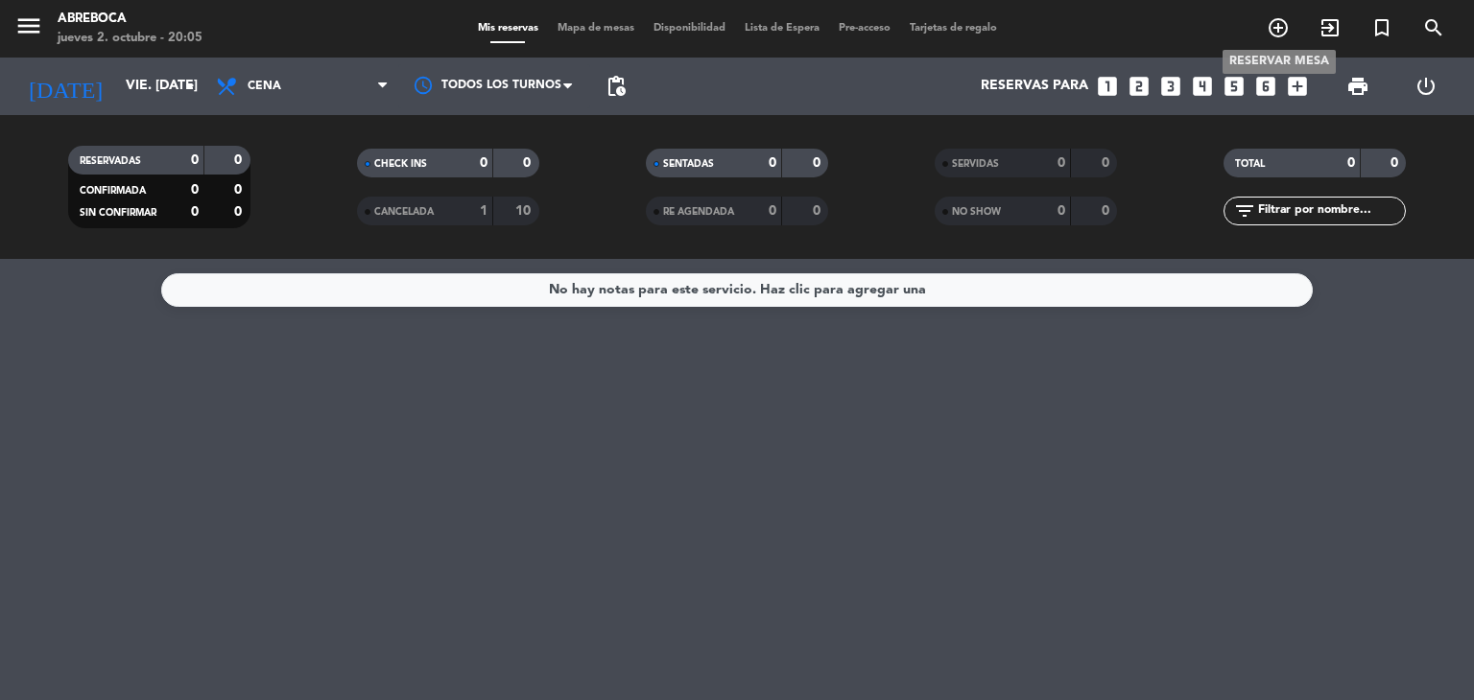
click at [1266, 18] on span "add_circle_outline" at bounding box center [1278, 28] width 52 height 33
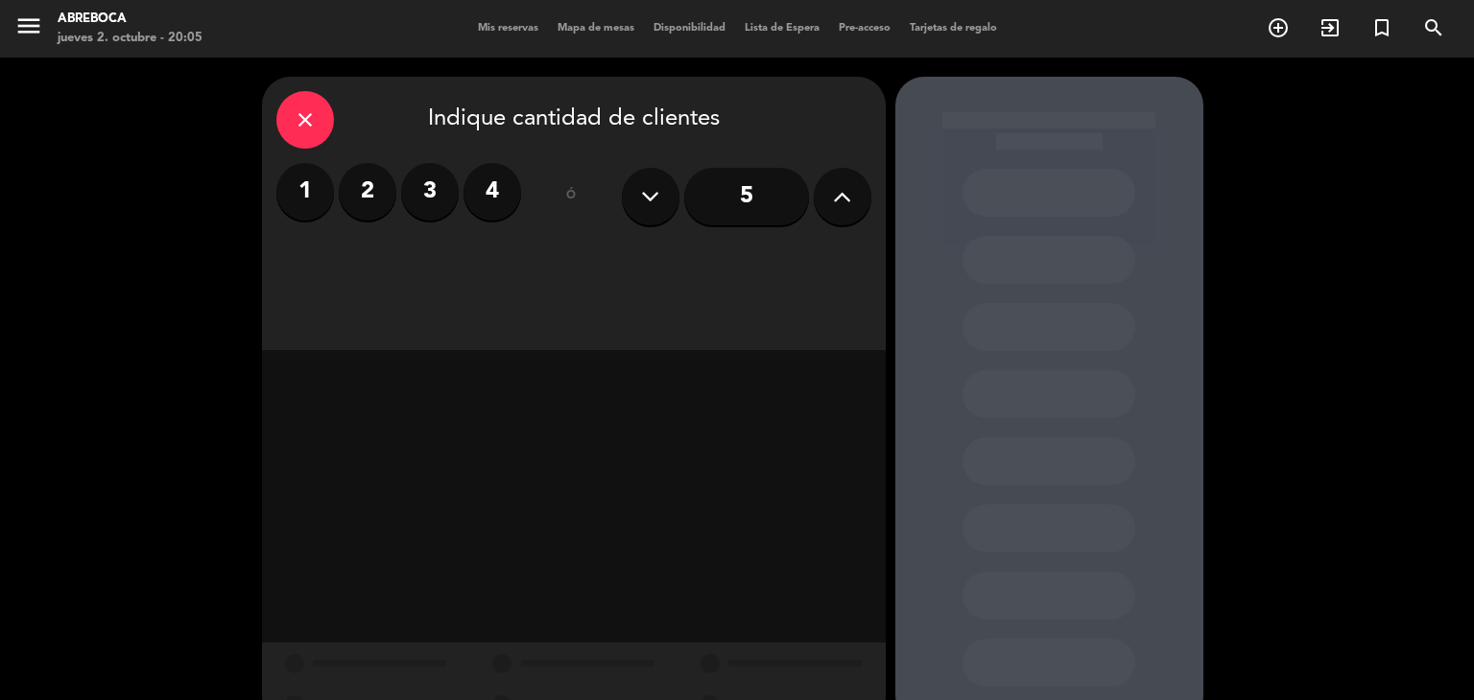
click at [822, 193] on button at bounding box center [843, 197] width 58 height 58
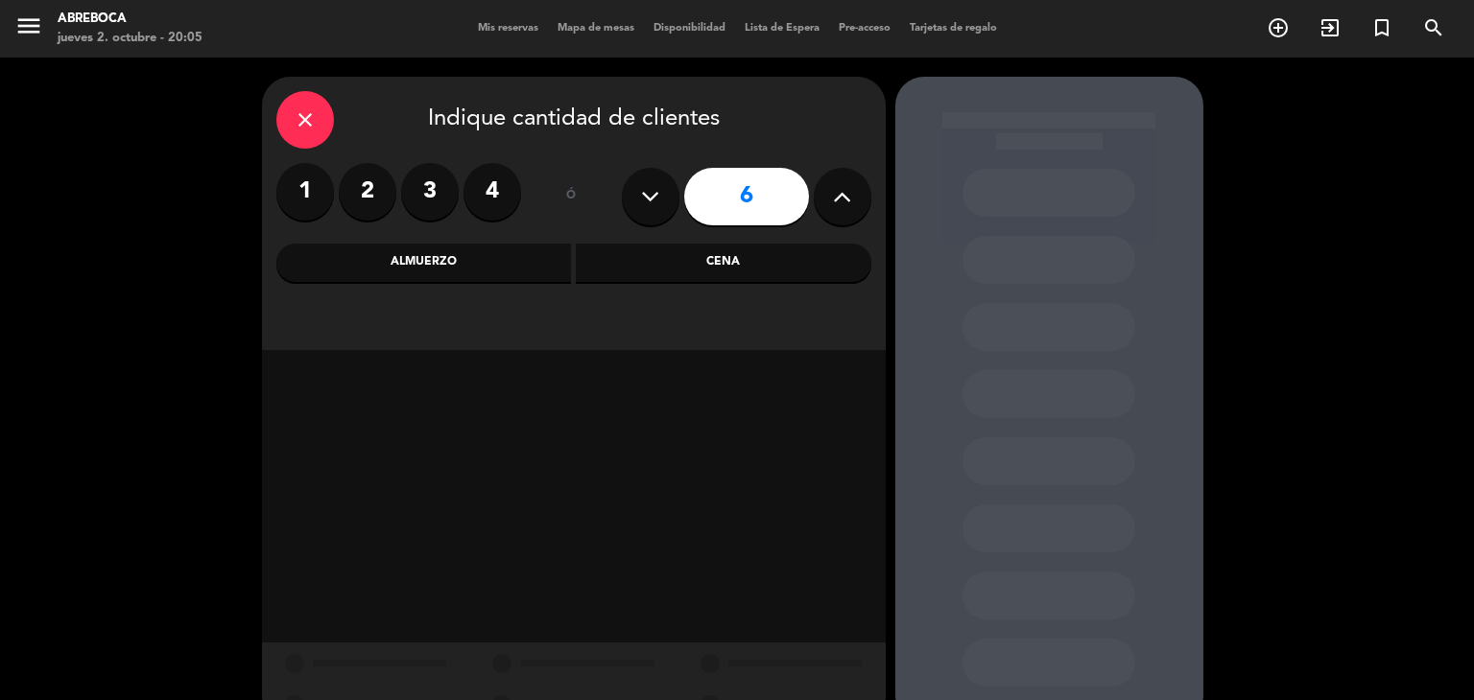
click at [822, 193] on button at bounding box center [843, 197] width 58 height 58
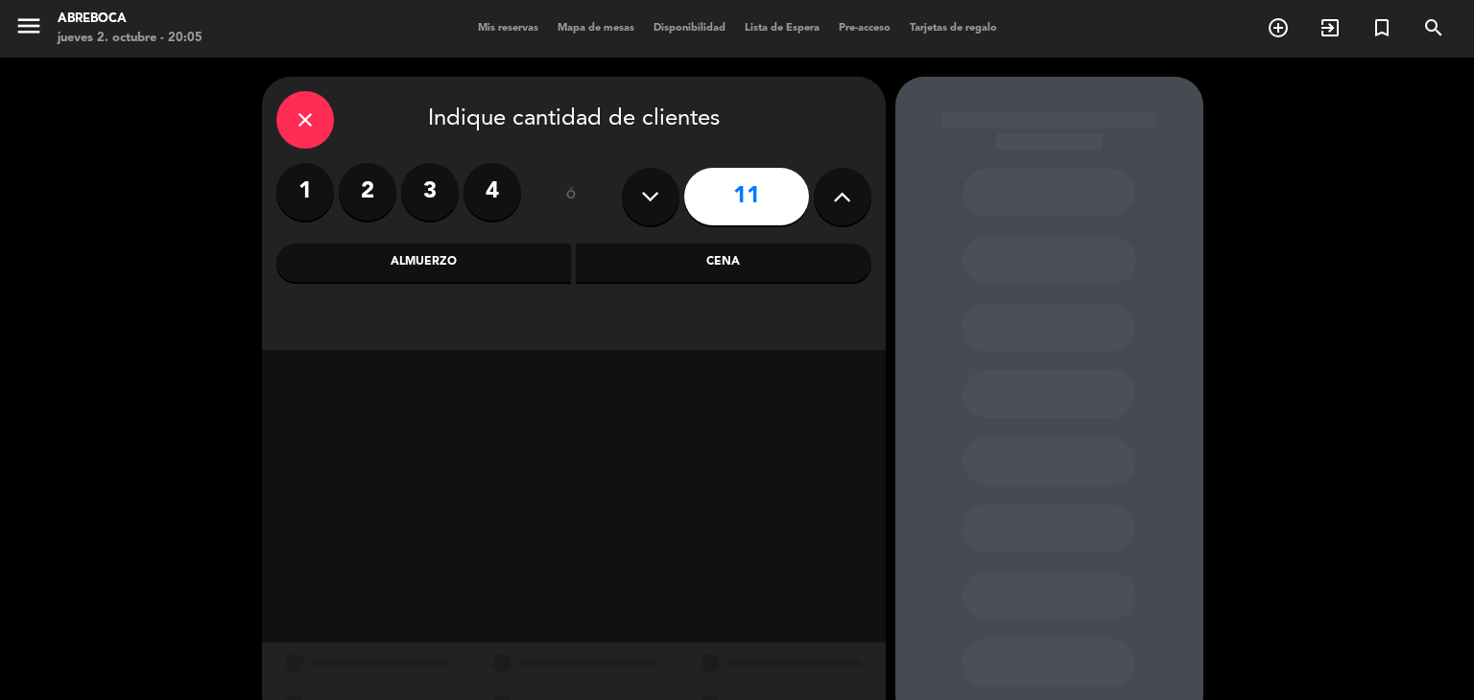
click at [822, 193] on button at bounding box center [843, 197] width 58 height 58
type input "12"
click at [714, 258] on div "Cena" at bounding box center [724, 263] width 296 height 38
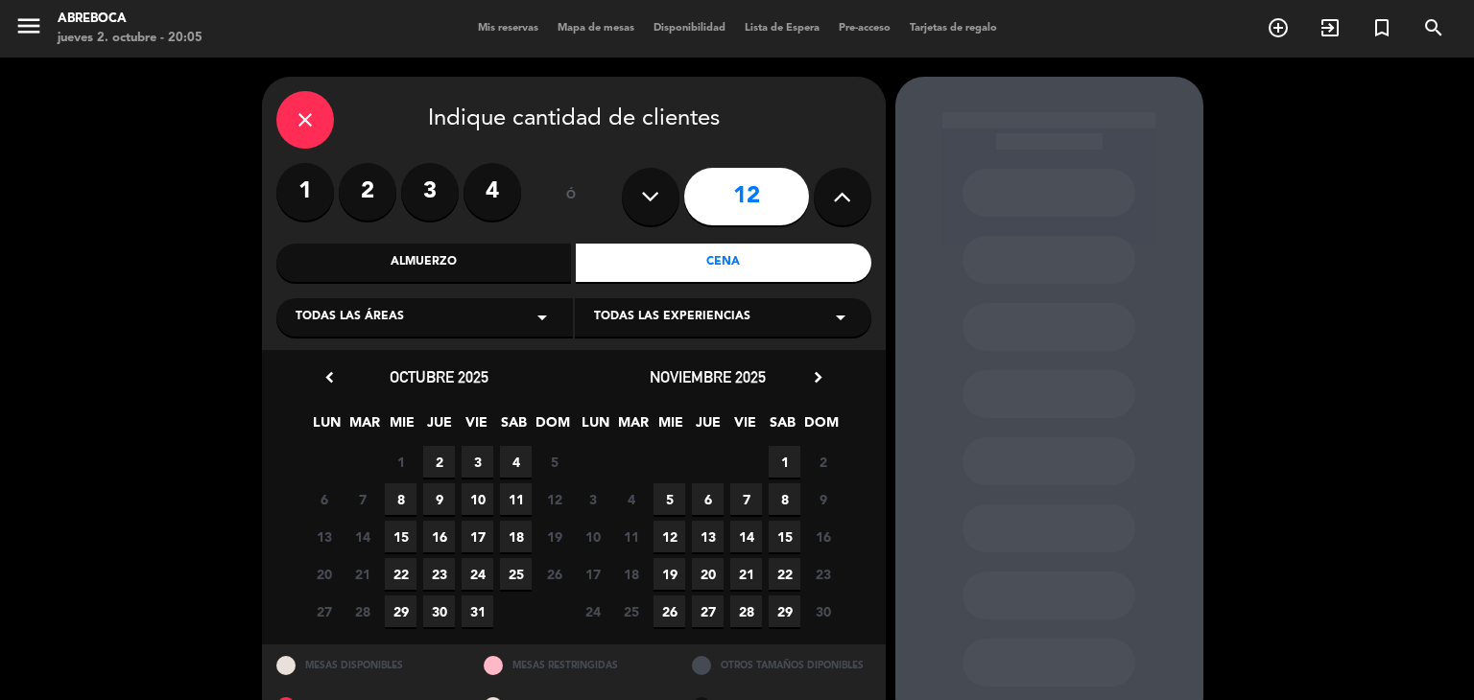
click at [475, 488] on span "10" at bounding box center [478, 500] width 32 height 32
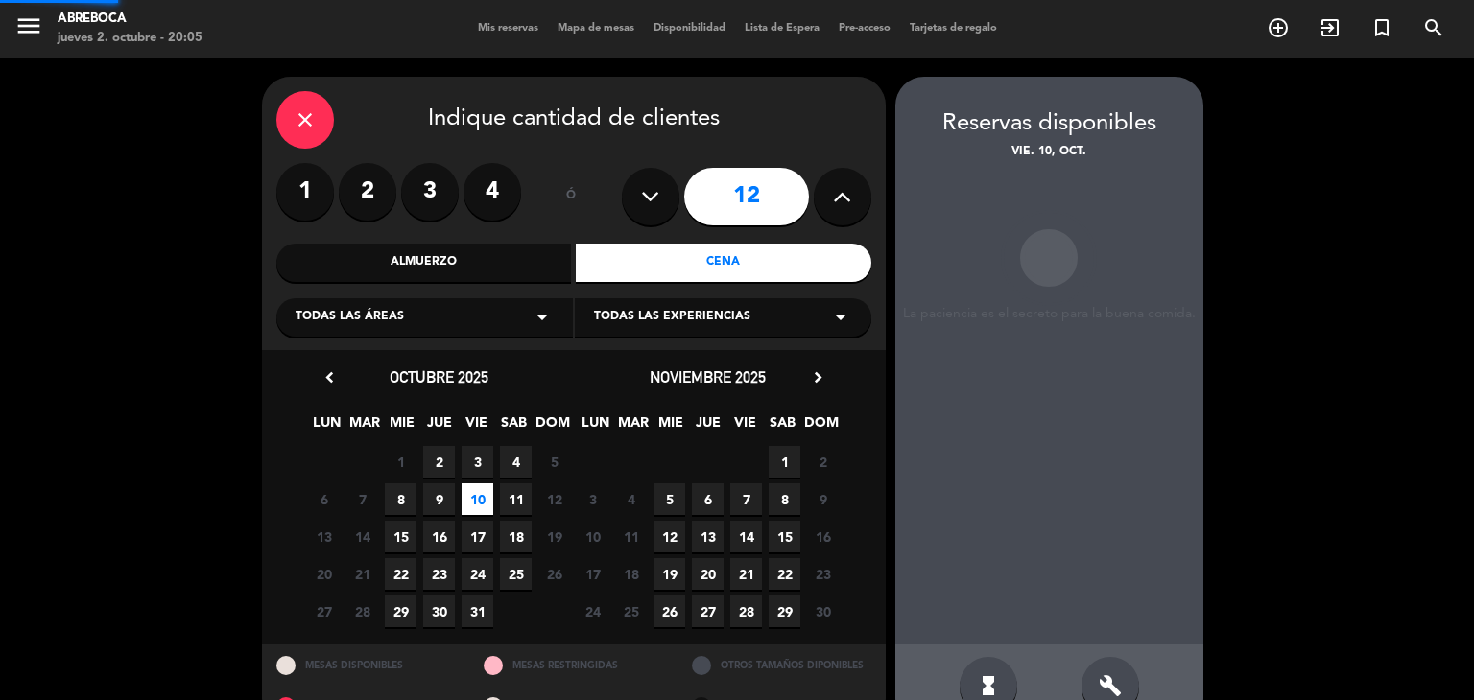
scroll to position [45, 0]
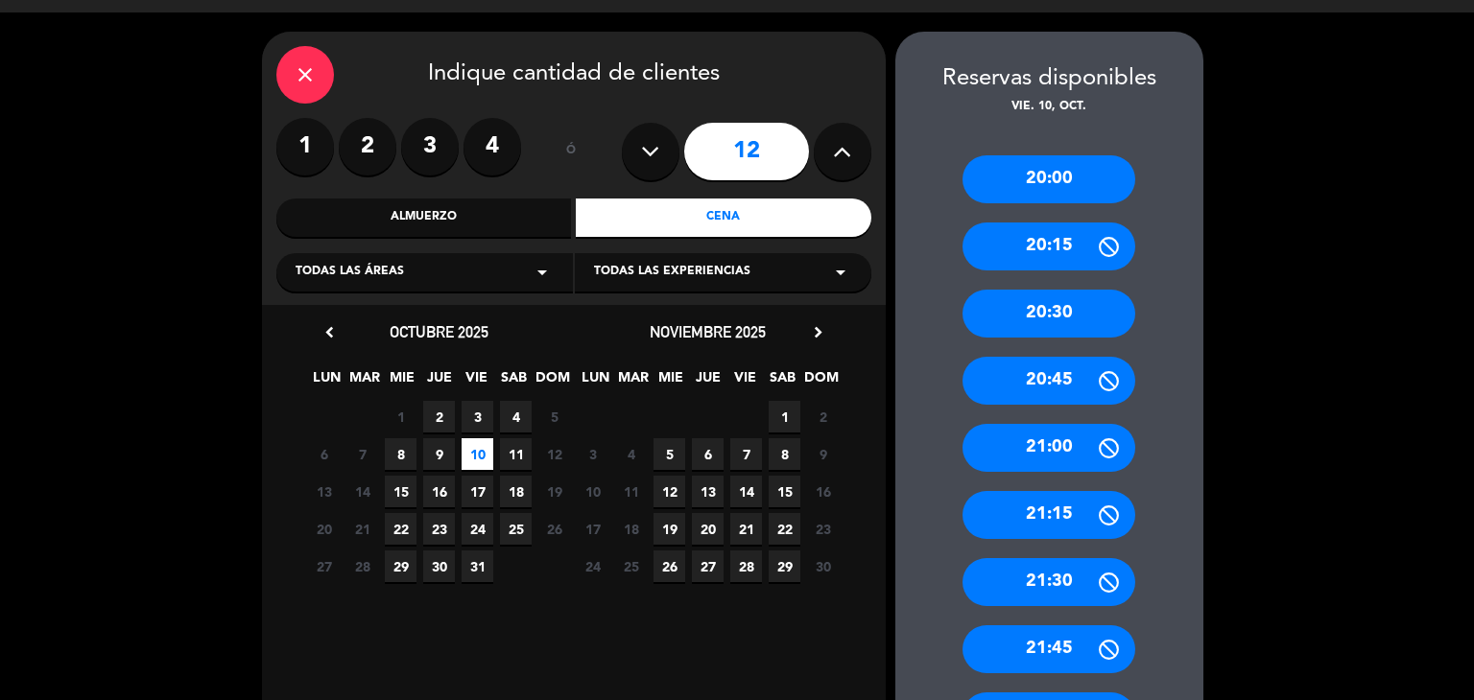
click at [1052, 178] on div "20:00" at bounding box center [1048, 179] width 173 height 48
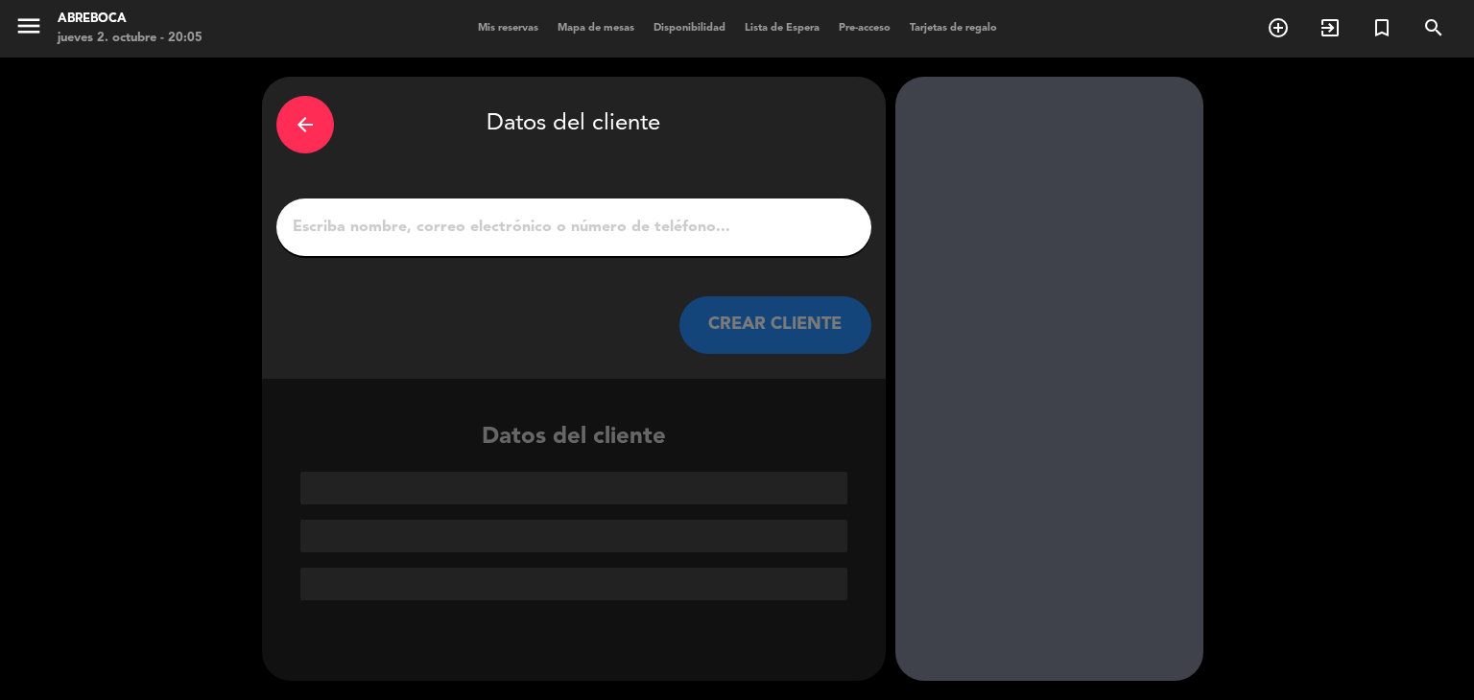
click at [774, 216] on input "1" at bounding box center [574, 227] width 566 height 27
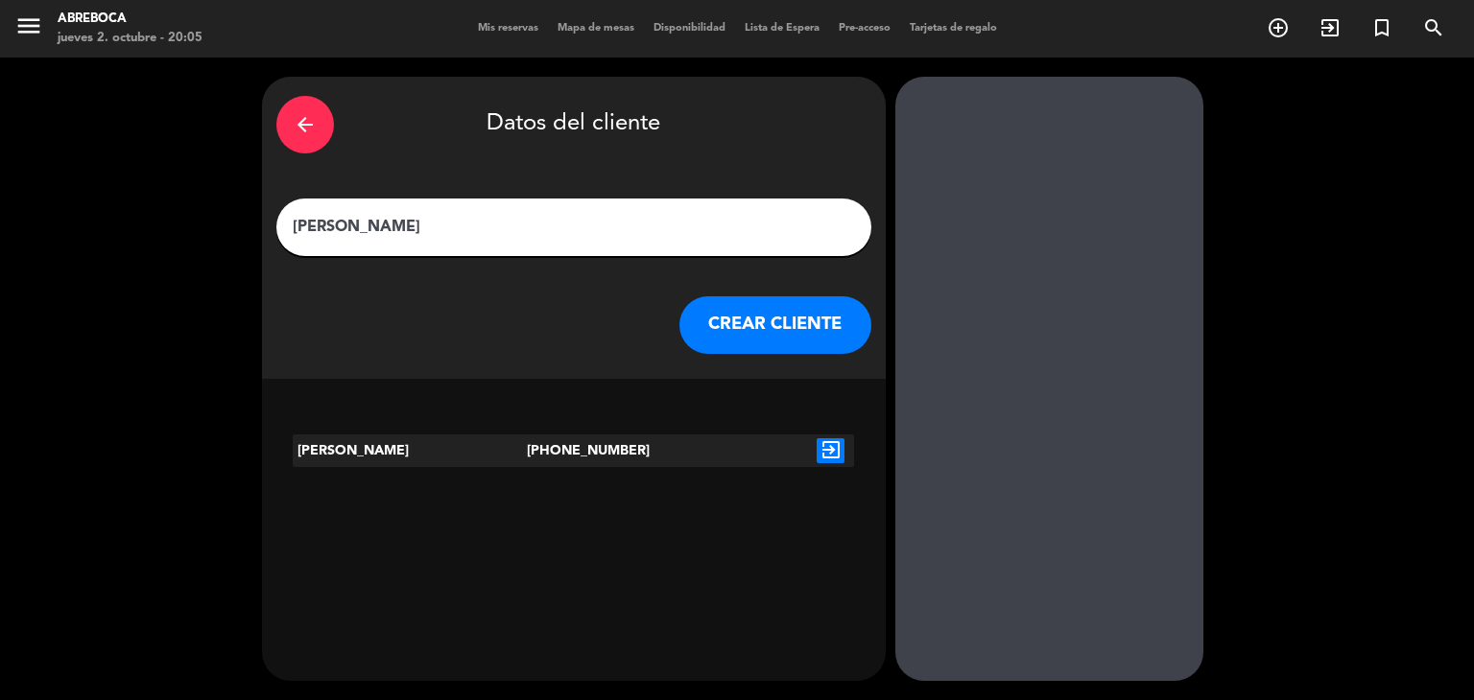
type input "[PERSON_NAME]"
click at [769, 323] on button "CREAR CLIENTE" at bounding box center [775, 325] width 192 height 58
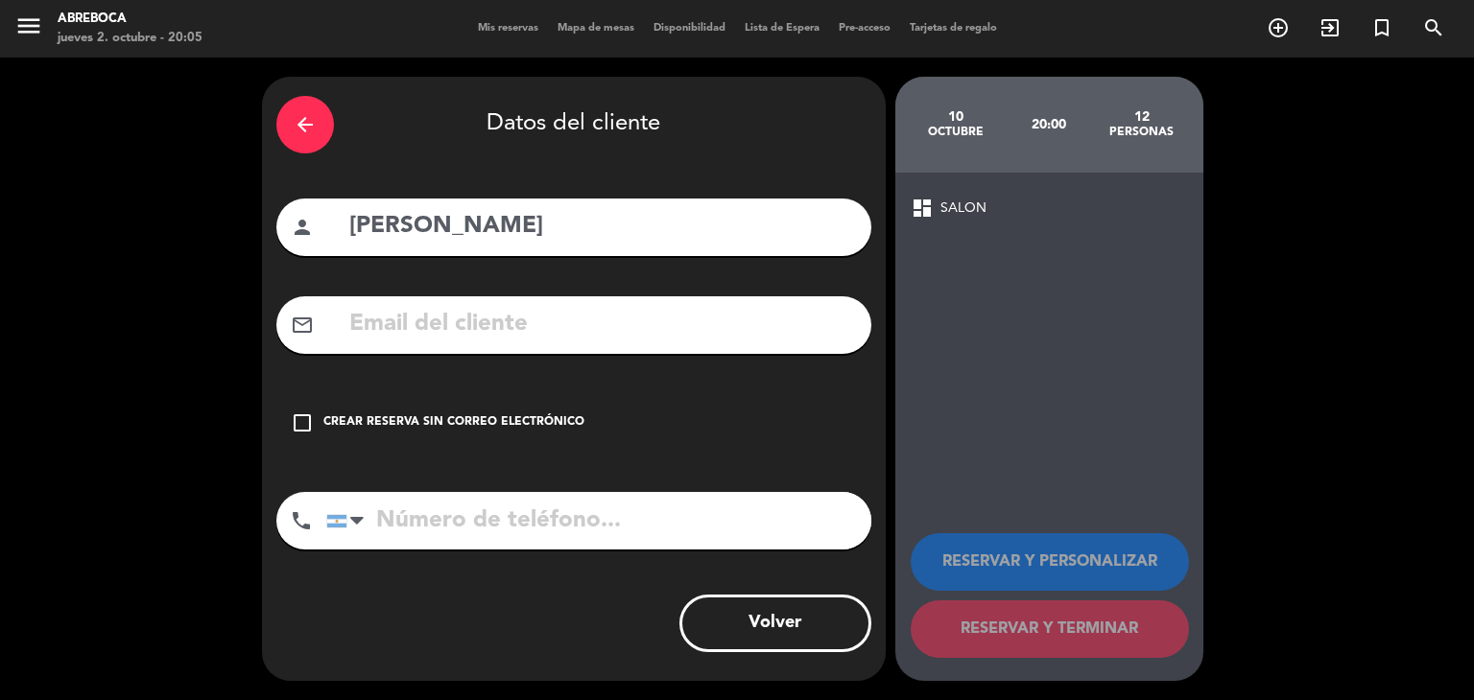
click at [404, 528] on input "tel" at bounding box center [598, 521] width 545 height 58
type input "1167829405"
click at [306, 415] on icon "check_box_outline_blank" at bounding box center [302, 423] width 23 height 23
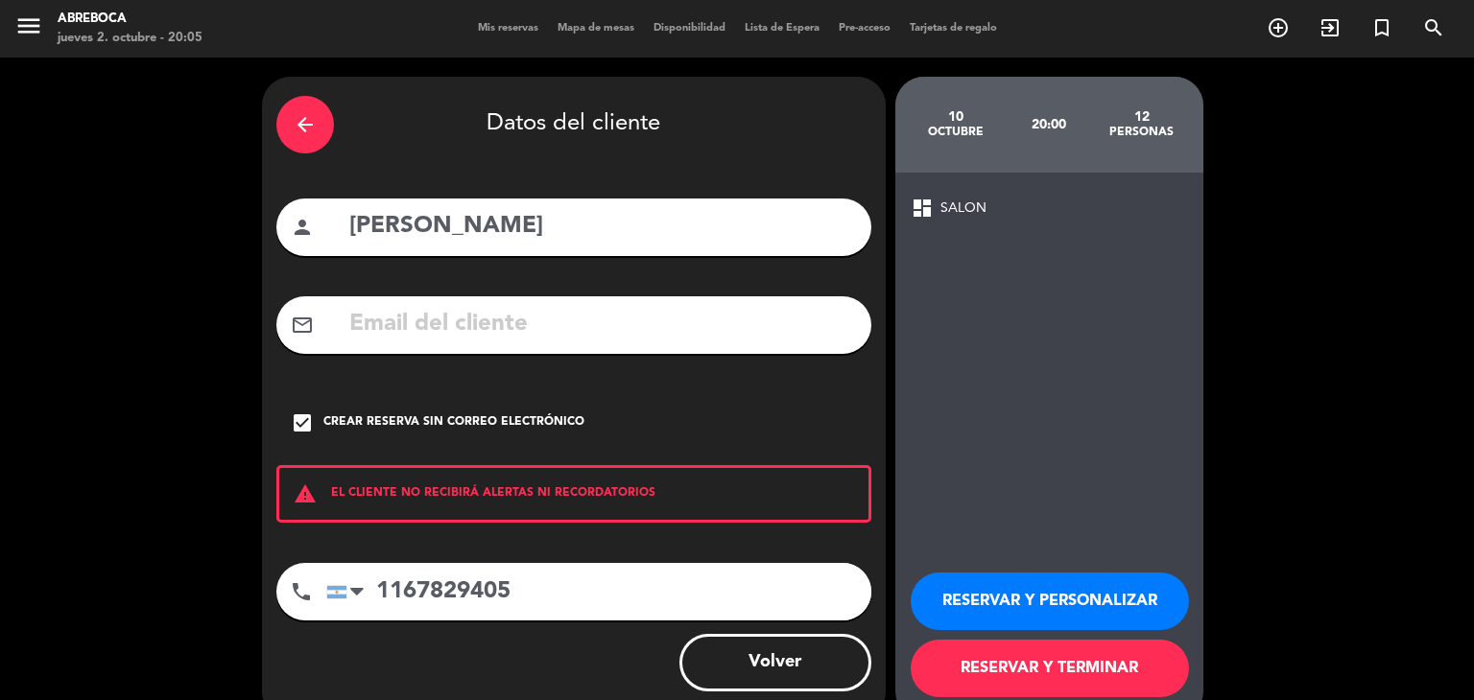
click at [1059, 650] on button "RESERVAR Y TERMINAR" at bounding box center [1050, 669] width 278 height 58
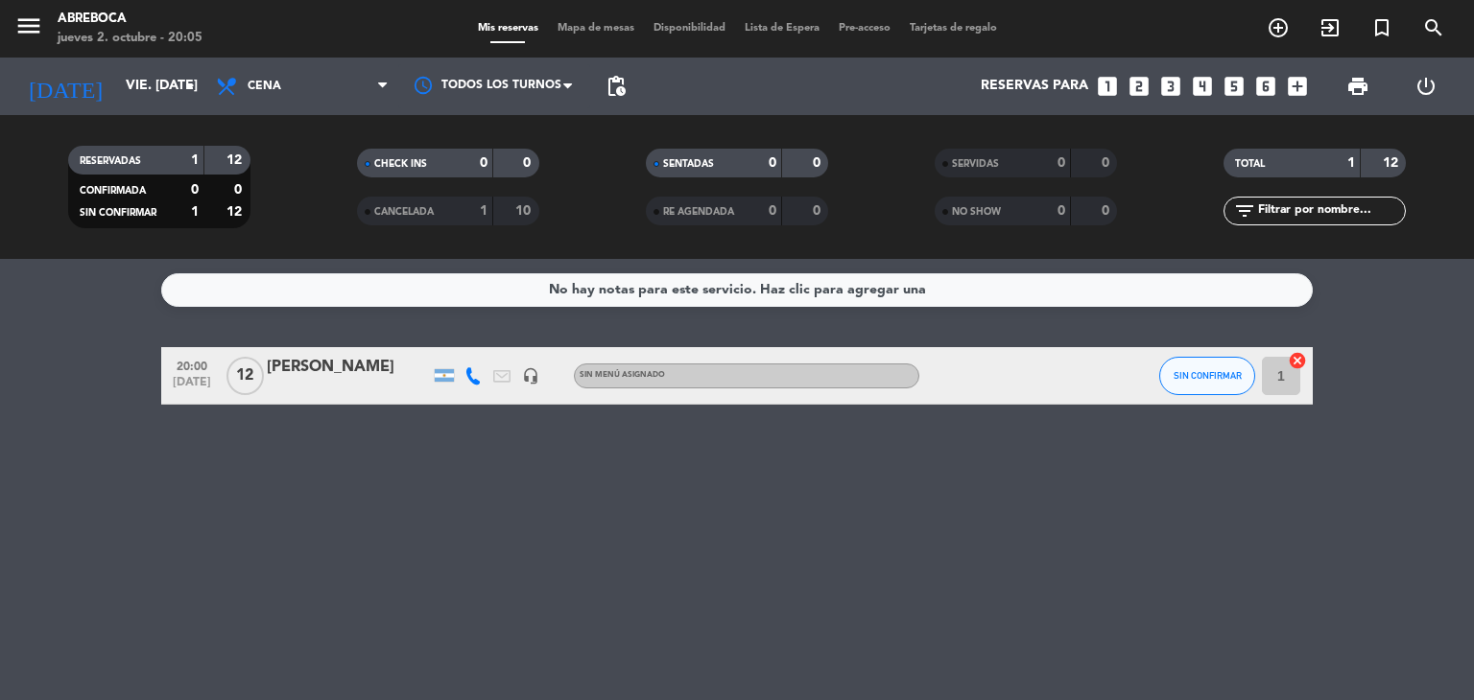
click at [334, 364] on div "[PERSON_NAME]" at bounding box center [348, 367] width 163 height 25
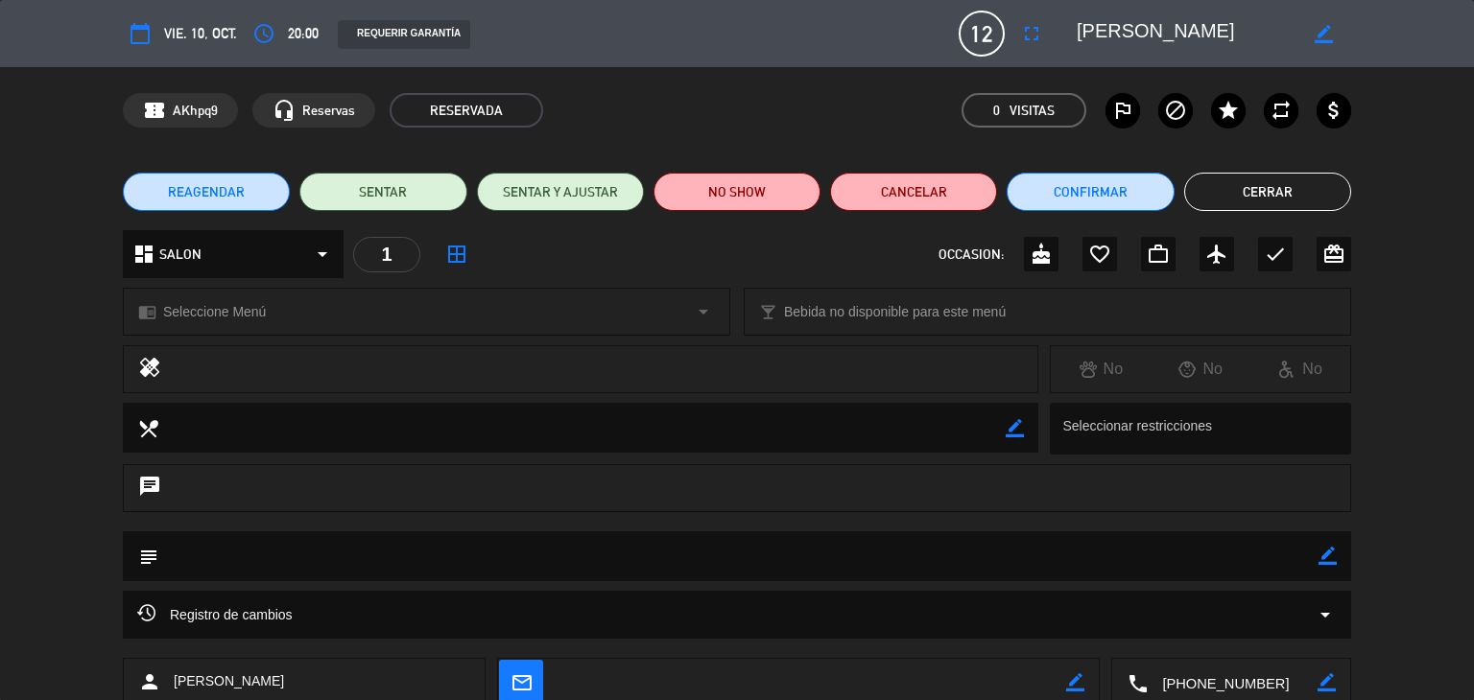
click at [189, 377] on div at bounding box center [599, 369] width 847 height 27
click at [189, 301] on span "Seleccione Menú" at bounding box center [214, 312] width 103 height 22
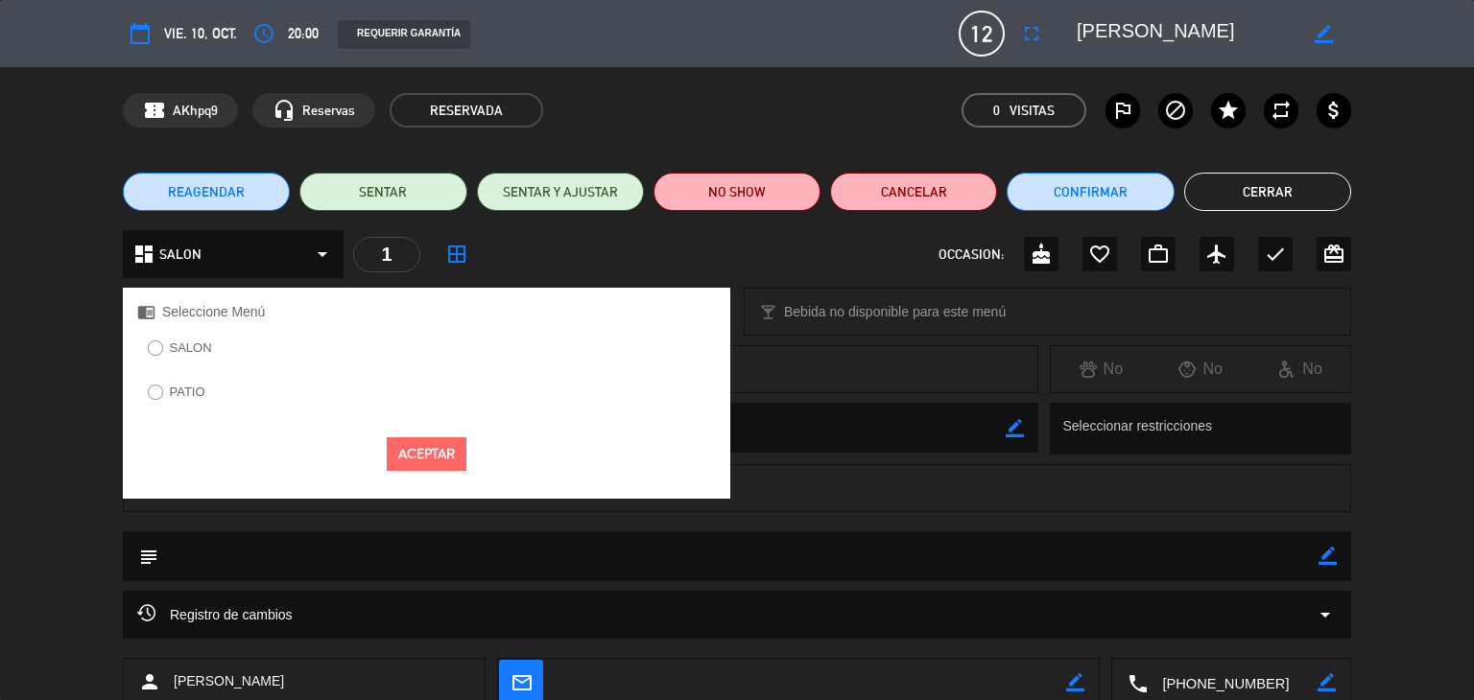
click at [173, 389] on label "PATIO" at bounding box center [188, 392] width 36 height 12
click at [414, 453] on button "Aceptar" at bounding box center [427, 455] width 80 height 34
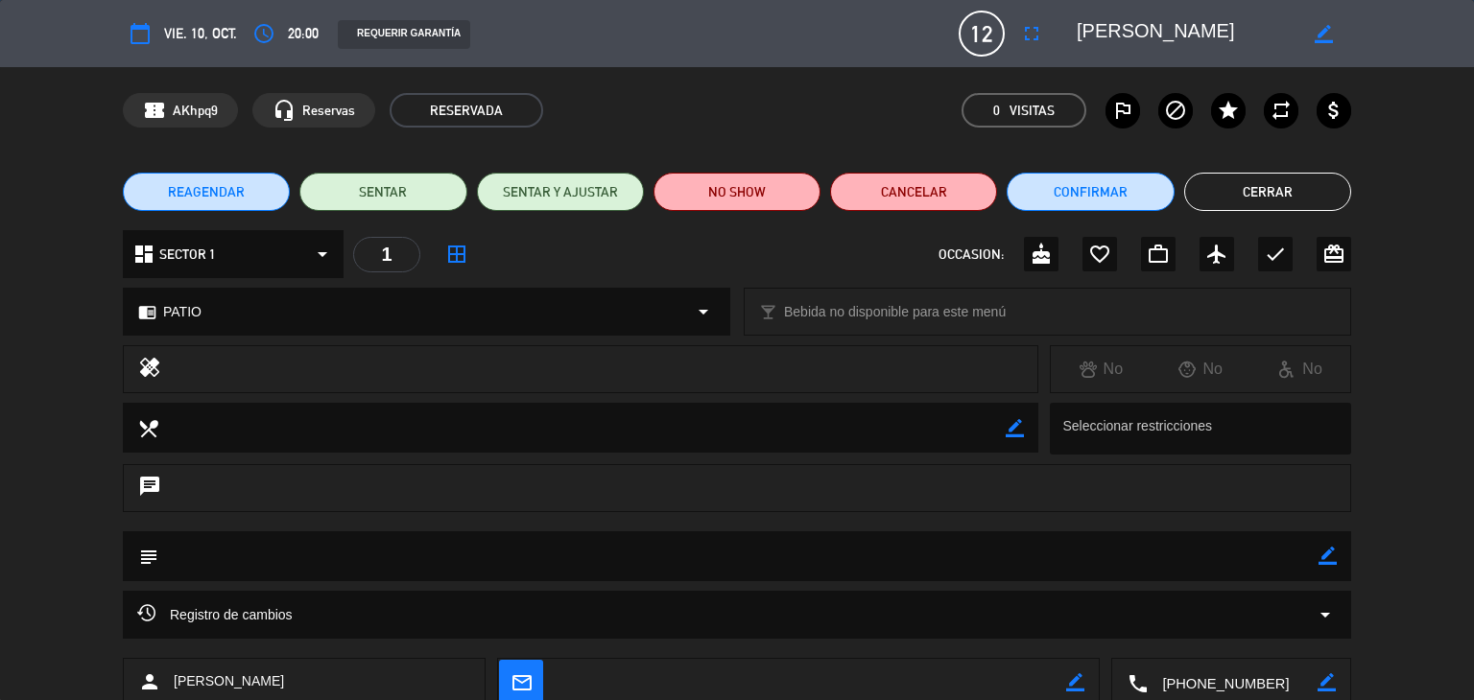
click at [1237, 195] on button "Cerrar" at bounding box center [1267, 192] width 167 height 38
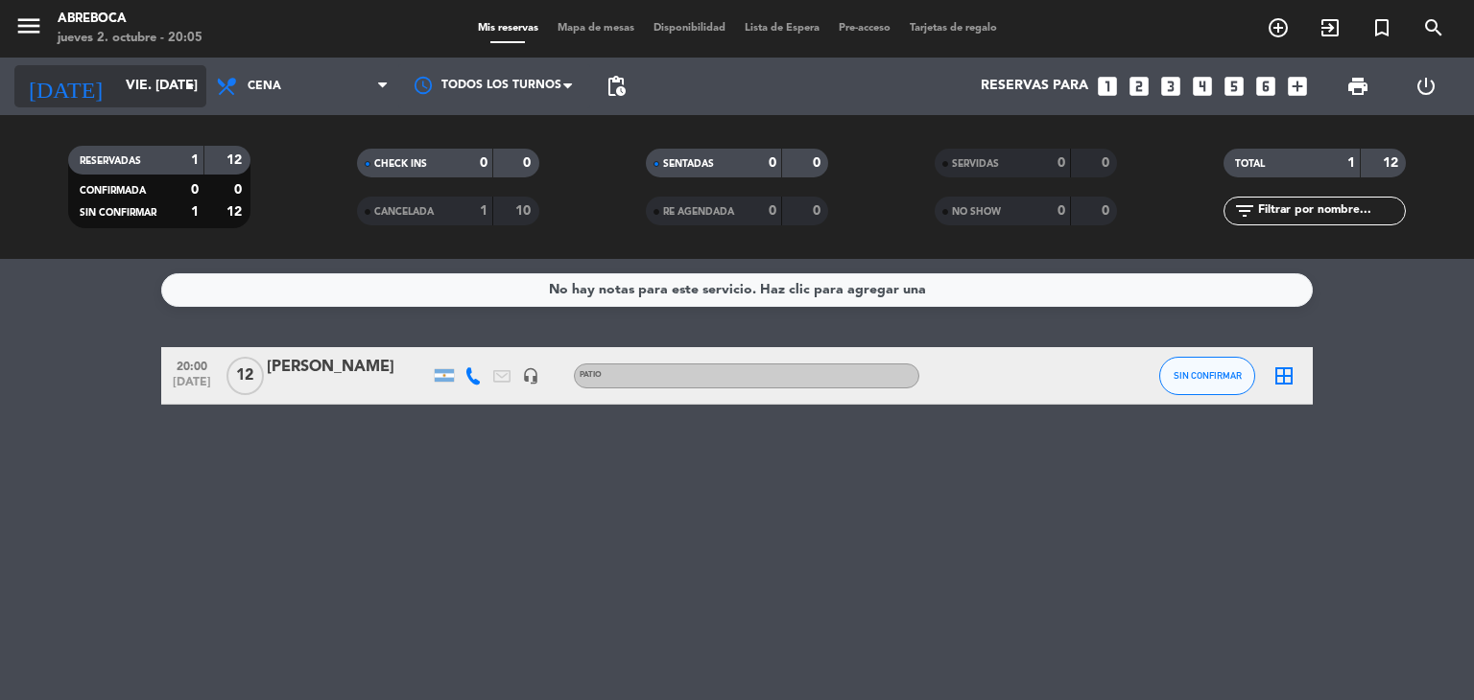
click at [180, 81] on icon "arrow_drop_down" at bounding box center [189, 86] width 23 height 23
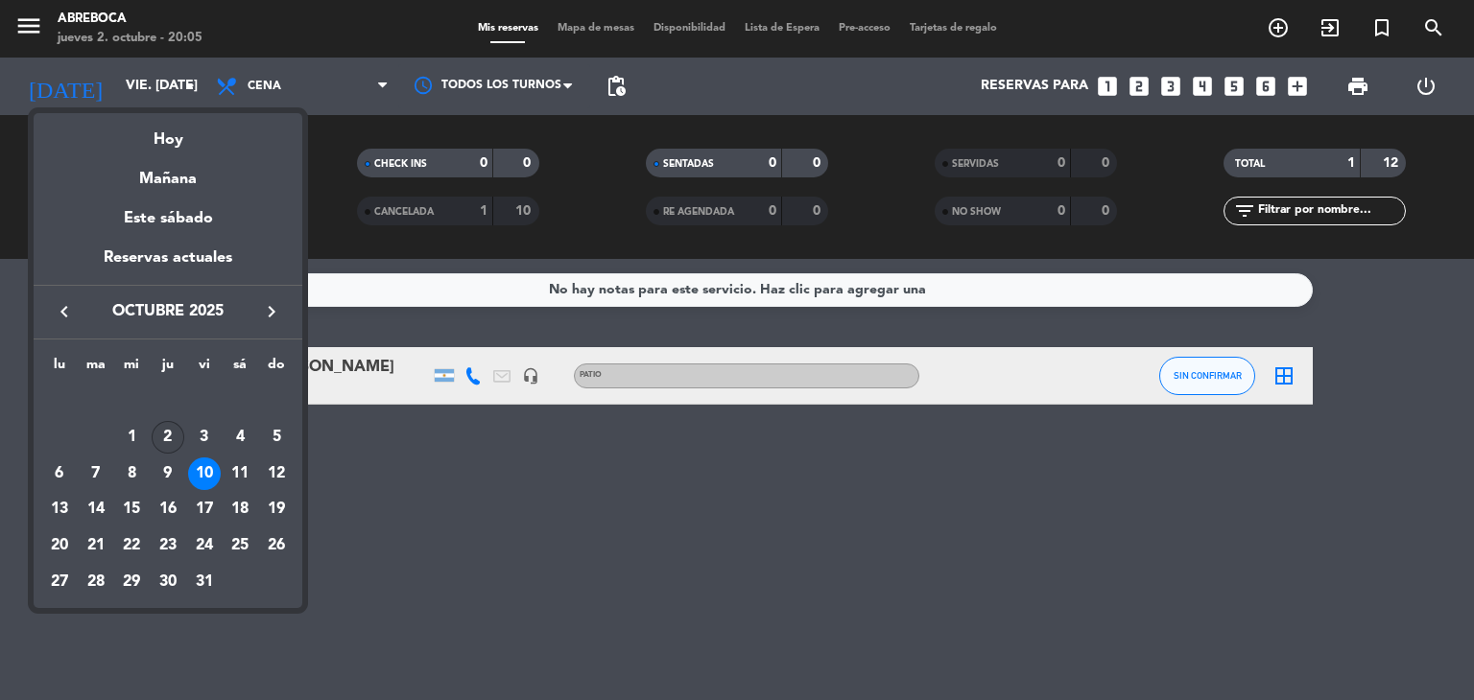
click at [170, 440] on div "2" at bounding box center [168, 437] width 33 height 33
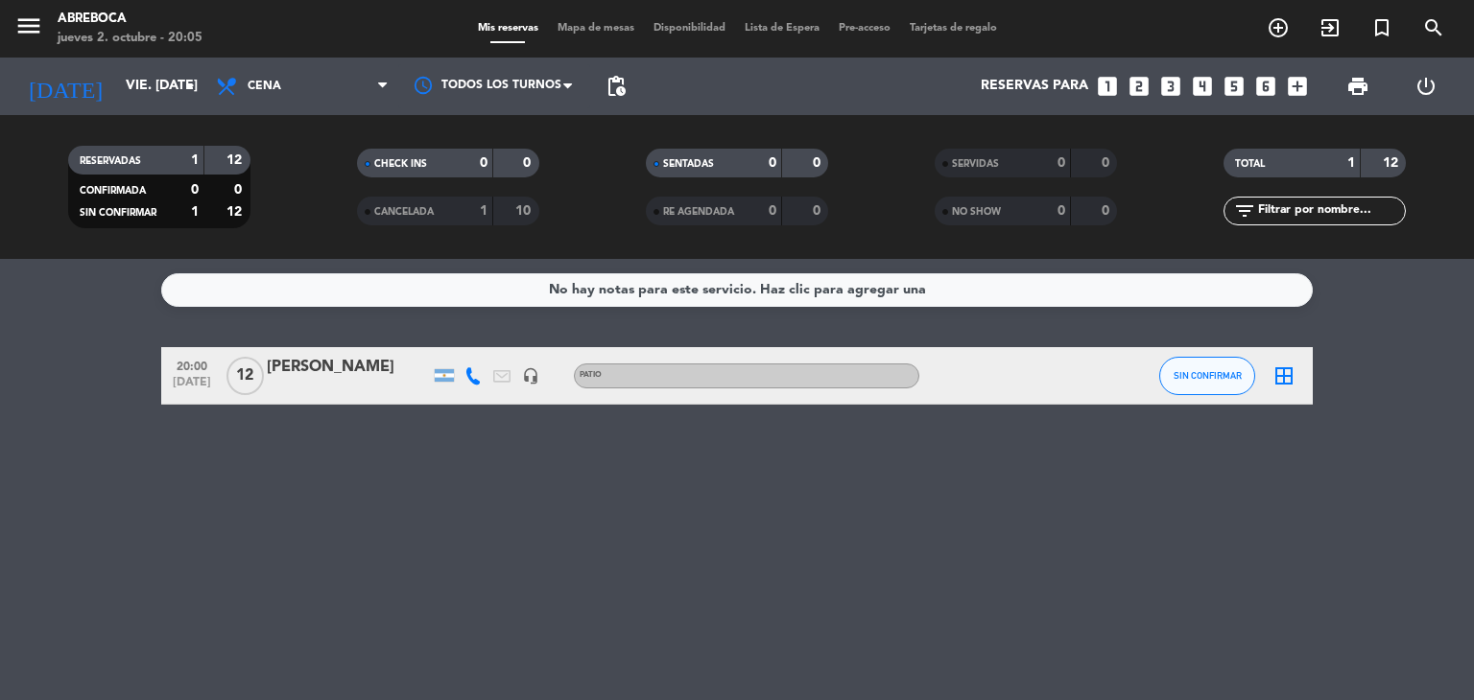
type input "[DEMOGRAPHIC_DATA] [DATE]"
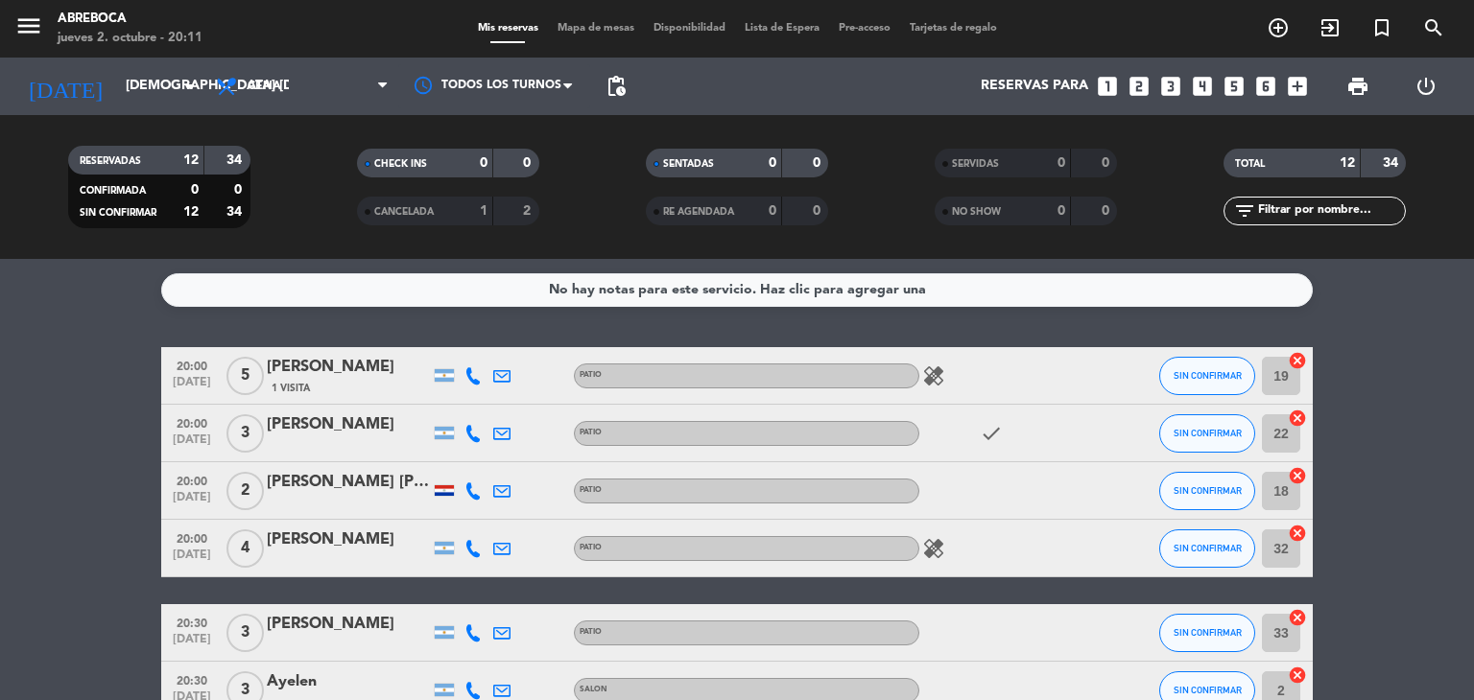
click at [940, 370] on icon "healing" at bounding box center [933, 376] width 23 height 23
click at [1215, 370] on span "SIN CONFIRMAR" at bounding box center [1207, 375] width 68 height 11
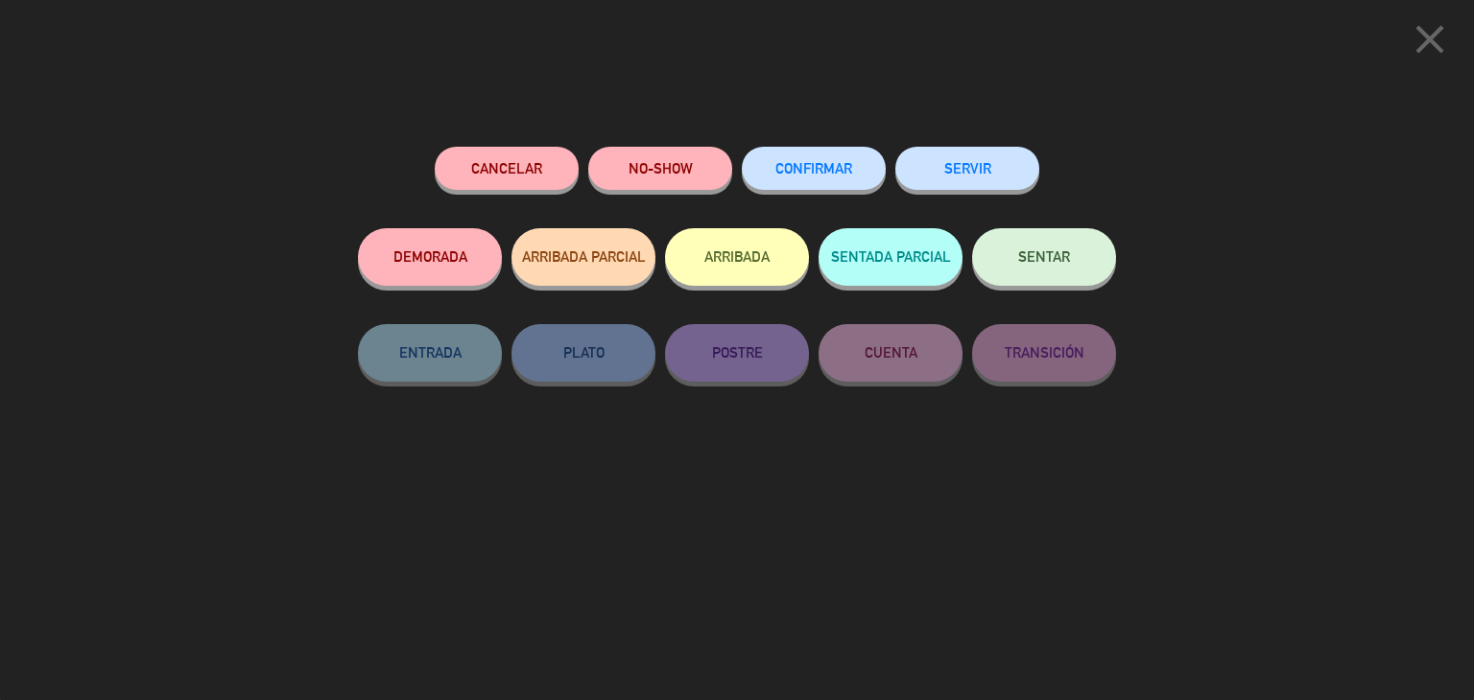
click at [1003, 171] on button "SERVIR" at bounding box center [967, 168] width 144 height 43
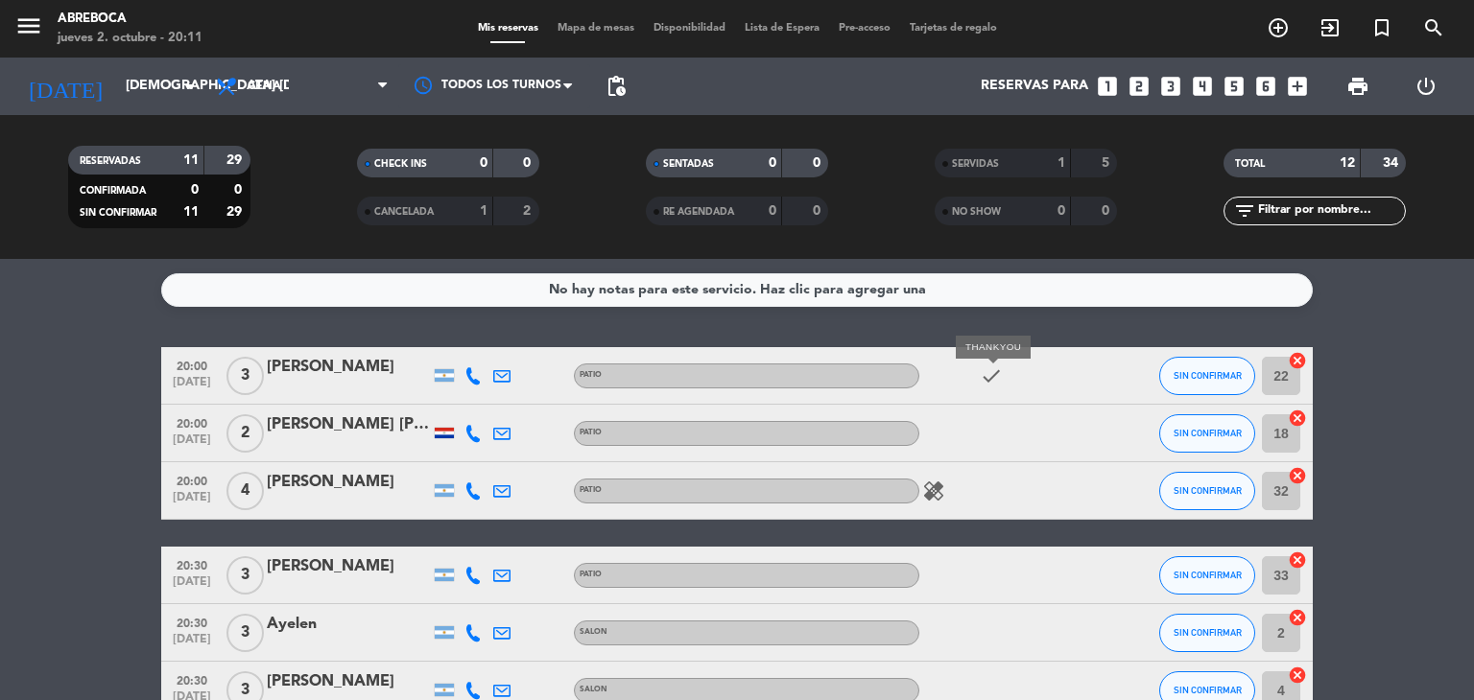
click at [984, 372] on icon "check" at bounding box center [991, 376] width 23 height 23
click at [1170, 381] on button "SIN CONFIRMAR" at bounding box center [1207, 376] width 96 height 38
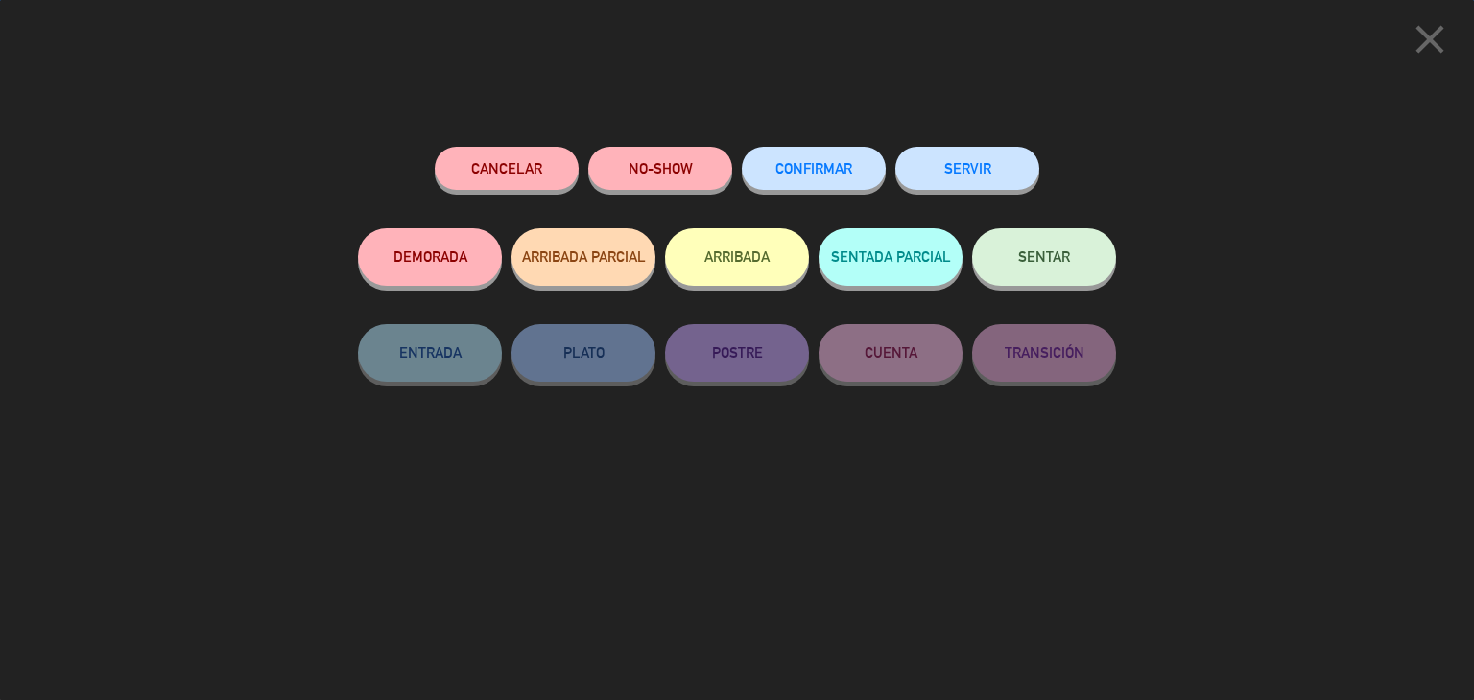
click at [978, 173] on button "SERVIR" at bounding box center [967, 168] width 144 height 43
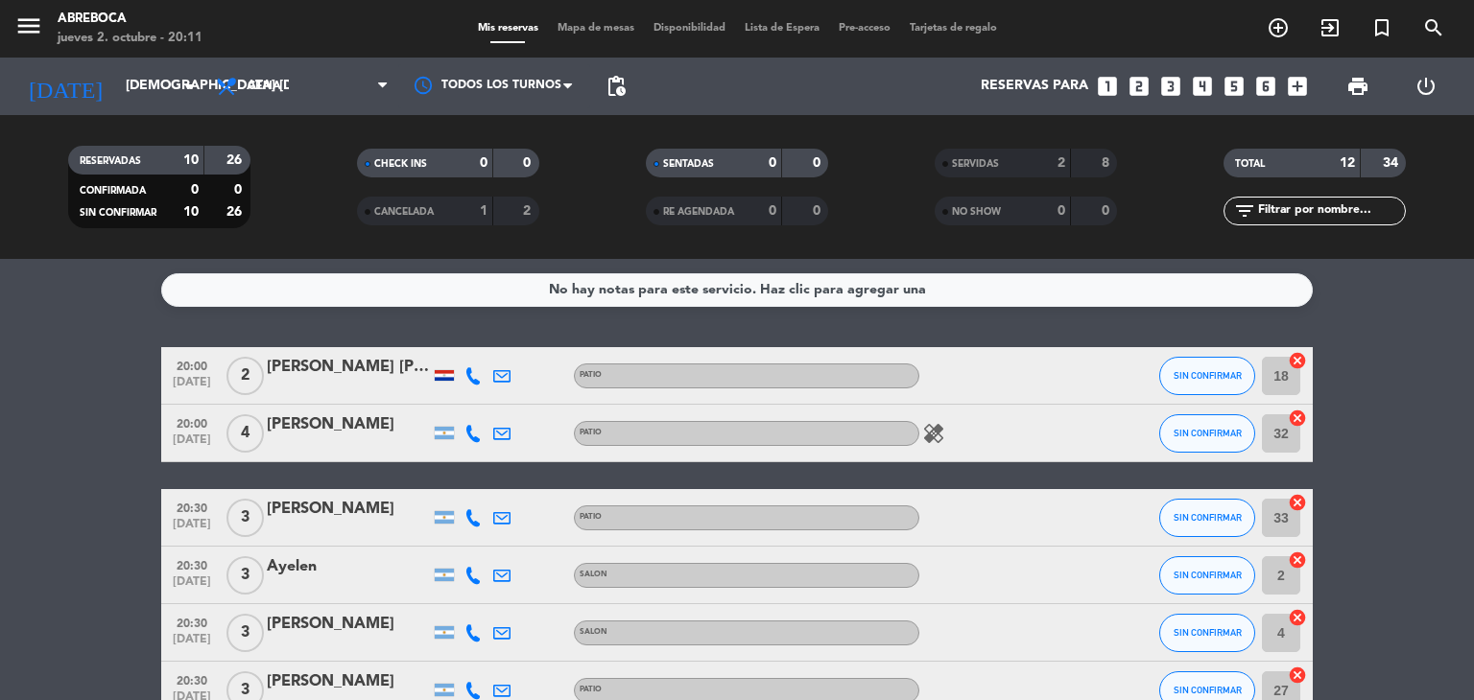
click at [935, 431] on icon "healing" at bounding box center [933, 433] width 23 height 23
click at [1200, 439] on button "SIN CONFIRMAR" at bounding box center [1207, 433] width 96 height 38
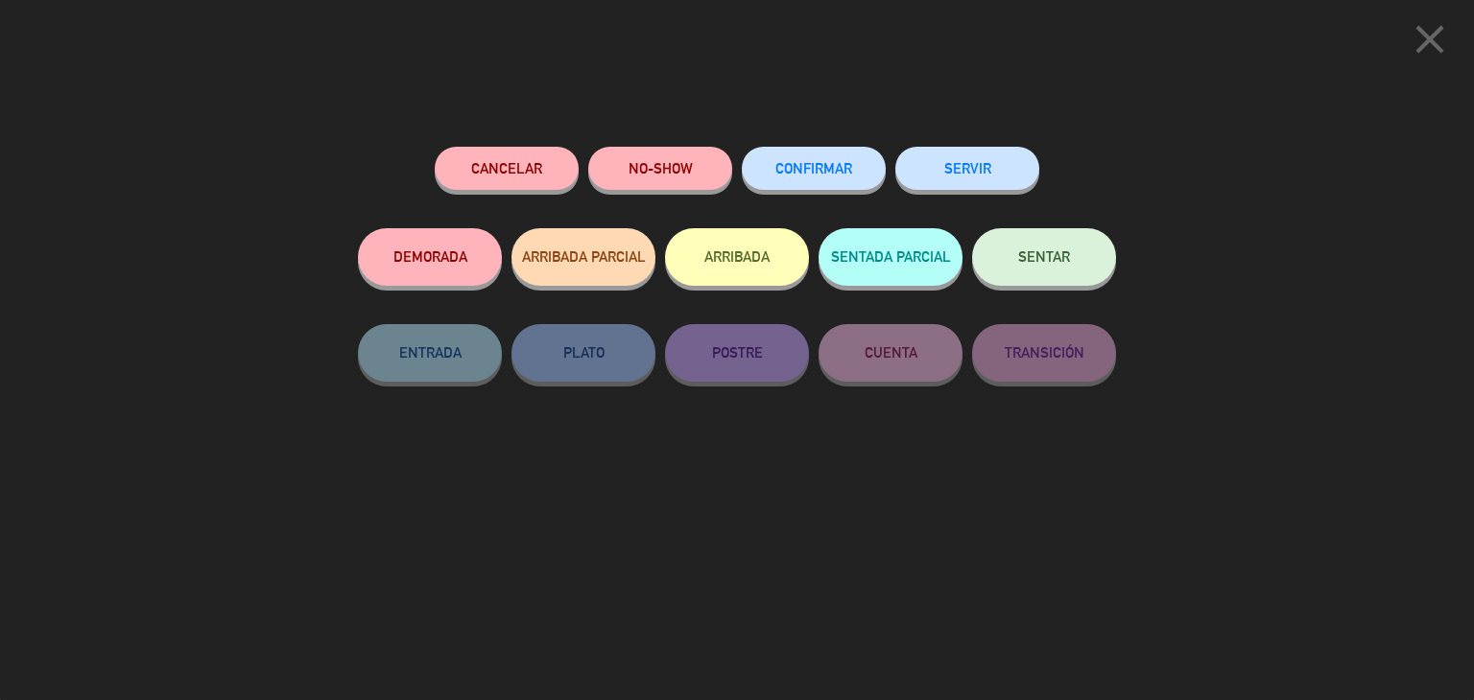
click at [990, 185] on button "SERVIR" at bounding box center [967, 168] width 144 height 43
